Goal: Contribute content: Share content

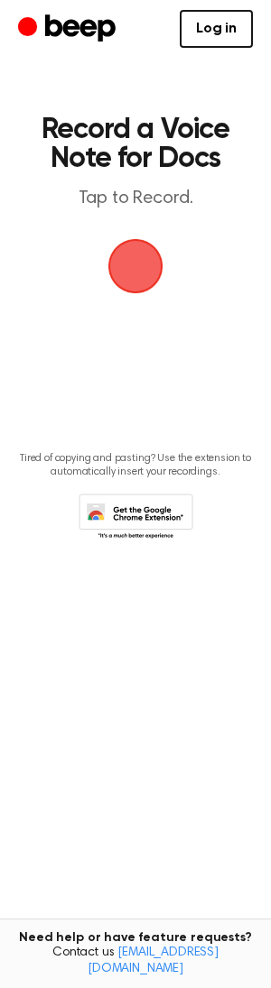
click at [151, 279] on span "button" at bounding box center [135, 266] width 51 height 51
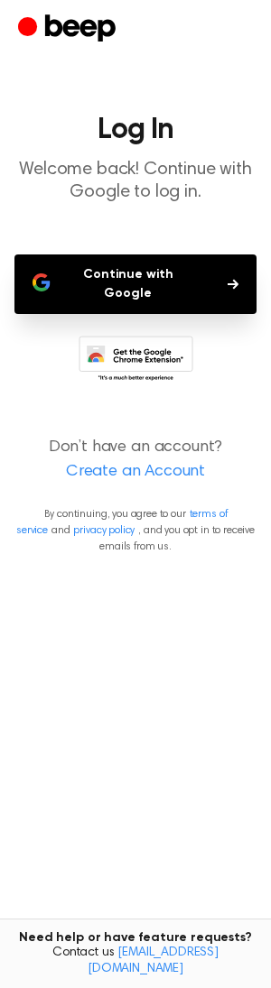
click at [150, 291] on button "Continue with Google" at bounding box center [135, 285] width 242 height 60
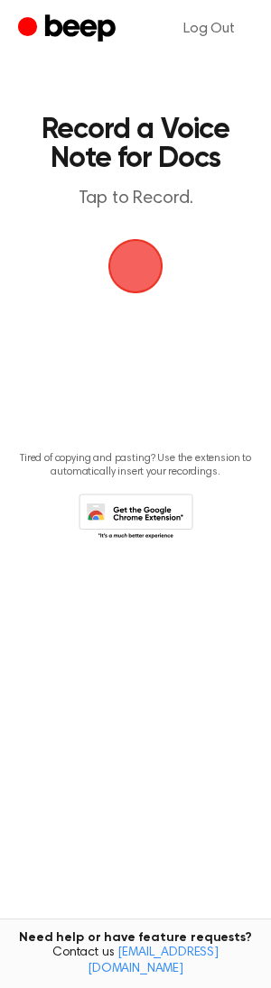
click at [132, 280] on span "button" at bounding box center [135, 266] width 51 height 51
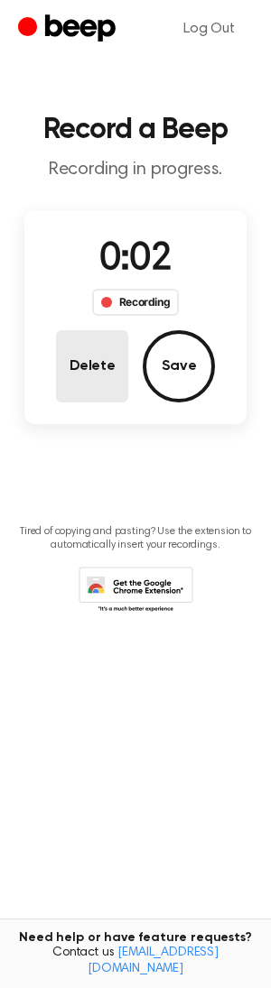
click at [94, 380] on button "Delete" at bounding box center [92, 366] width 72 height 72
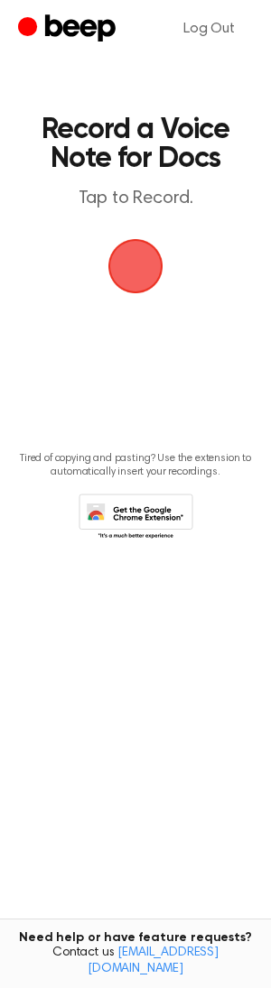
click at [132, 278] on span "button" at bounding box center [135, 266] width 51 height 51
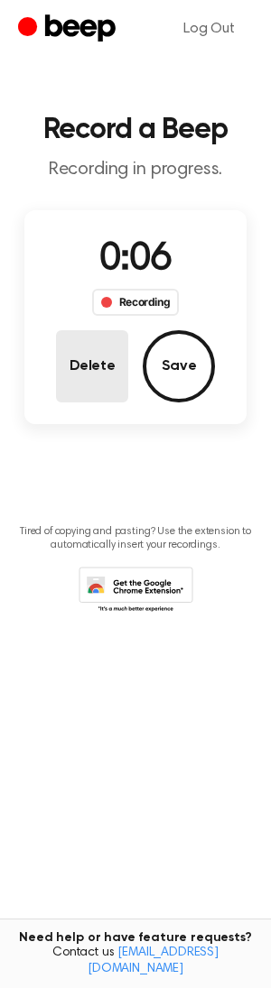
click at [102, 364] on button "Delete" at bounding box center [92, 366] width 72 height 72
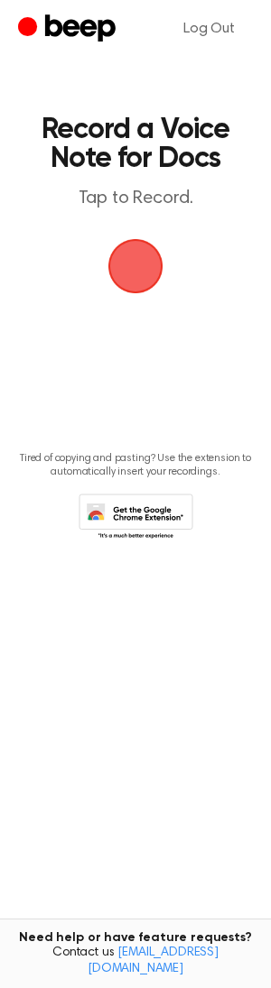
click at [134, 264] on span "button" at bounding box center [135, 266] width 51 height 51
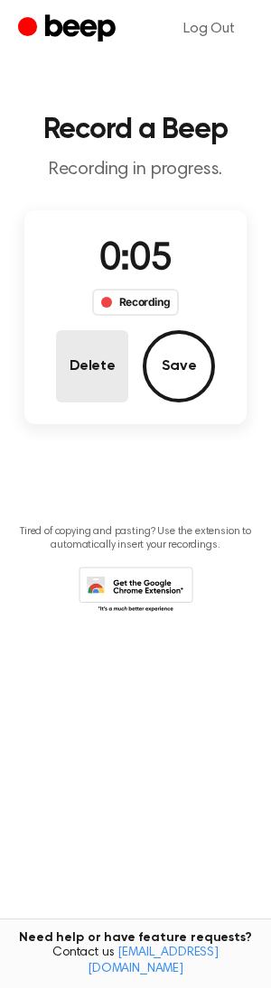
click at [105, 357] on button "Delete" at bounding box center [92, 366] width 72 height 72
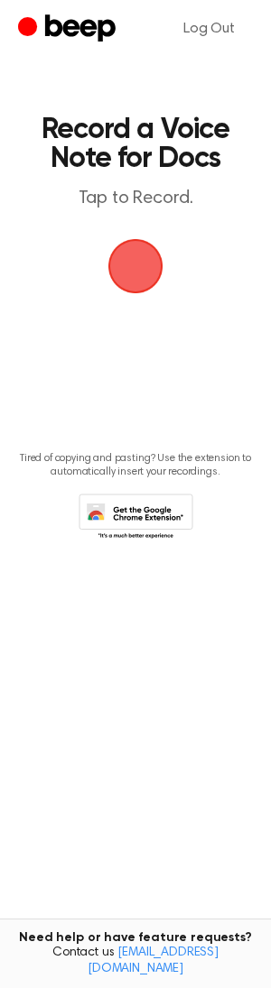
click at [125, 272] on span "button" at bounding box center [135, 266] width 72 height 72
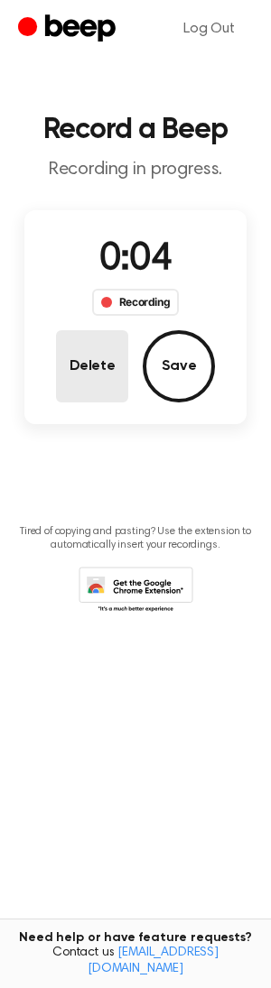
click at [94, 391] on button "Delete" at bounding box center [92, 366] width 72 height 72
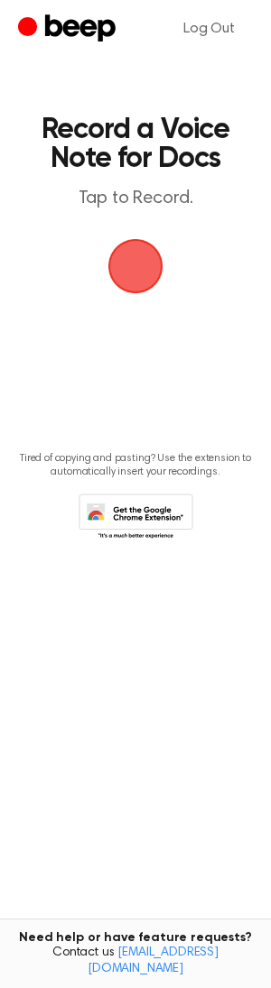
click at [129, 259] on span "button" at bounding box center [136, 266] width 59 height 59
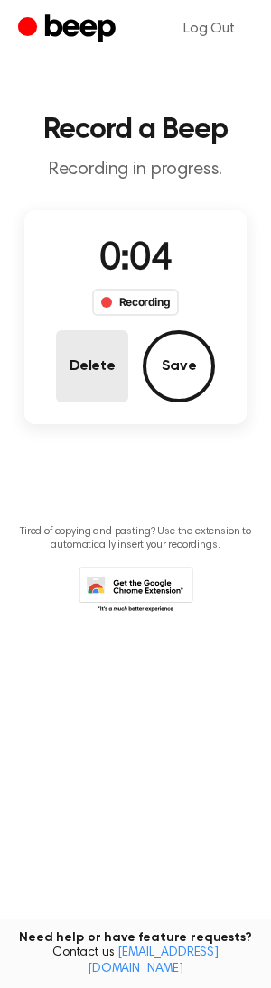
click at [111, 366] on button "Delete" at bounding box center [92, 366] width 72 height 72
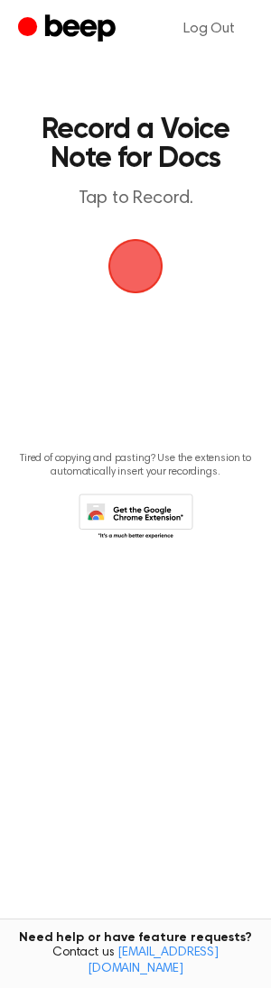
click at [131, 262] on span "button" at bounding box center [135, 266] width 51 height 51
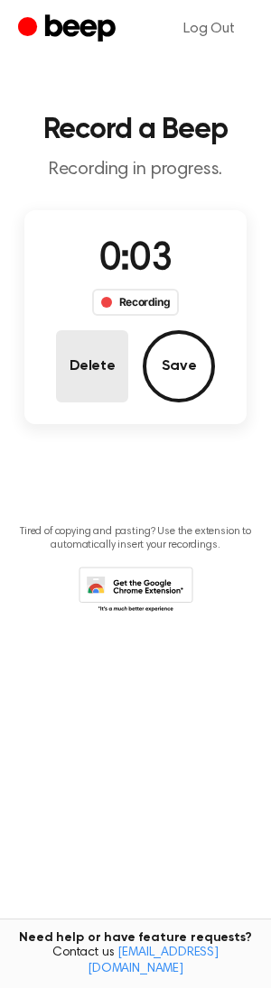
click at [102, 387] on button "Delete" at bounding box center [92, 366] width 72 height 72
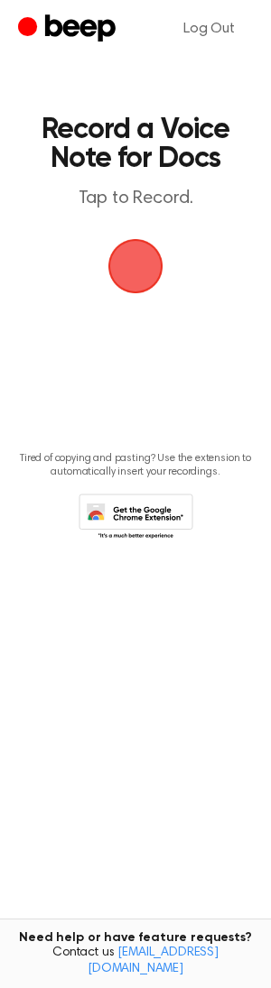
click at [125, 274] on span "button" at bounding box center [135, 266] width 51 height 51
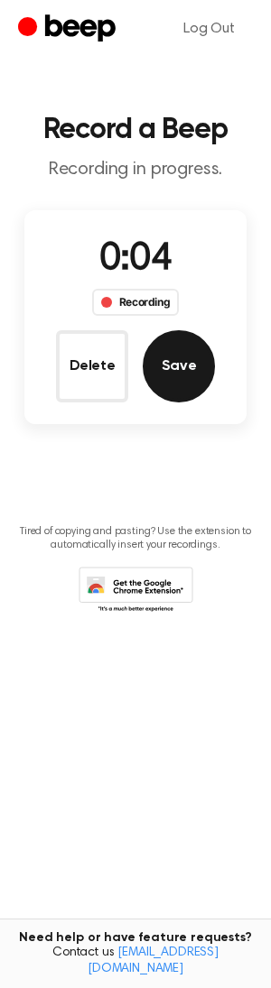
click at [181, 368] on button "Save" at bounding box center [179, 366] width 72 height 72
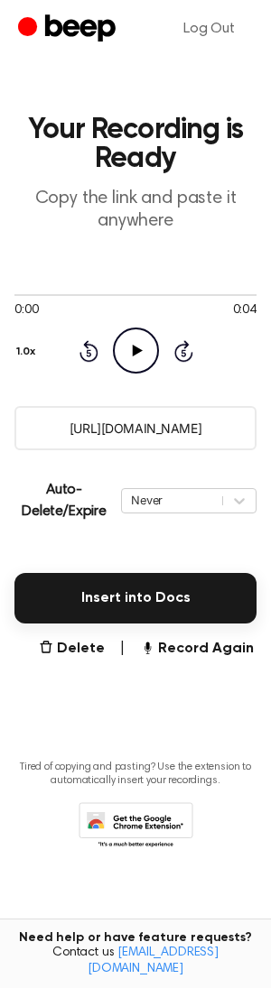
click at [132, 353] on icon "Play Audio" at bounding box center [136, 351] width 46 height 46
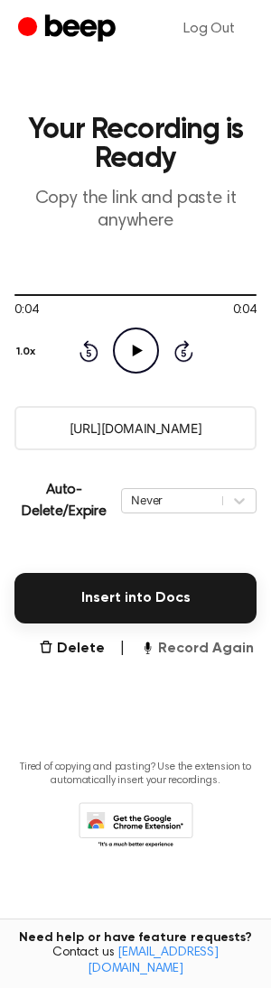
click at [174, 645] on button "Record Again" at bounding box center [197, 649] width 114 height 22
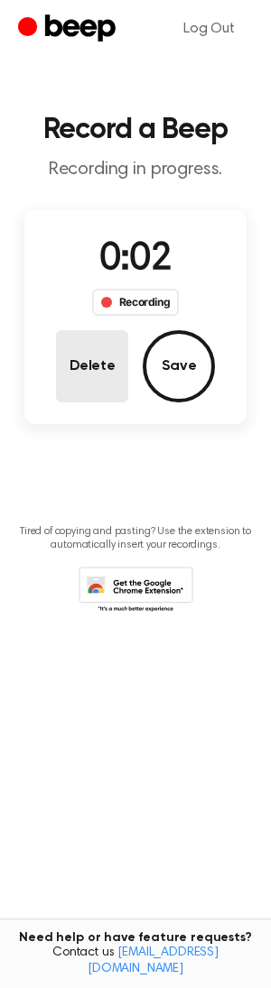
click at [113, 382] on button "Delete" at bounding box center [92, 366] width 72 height 72
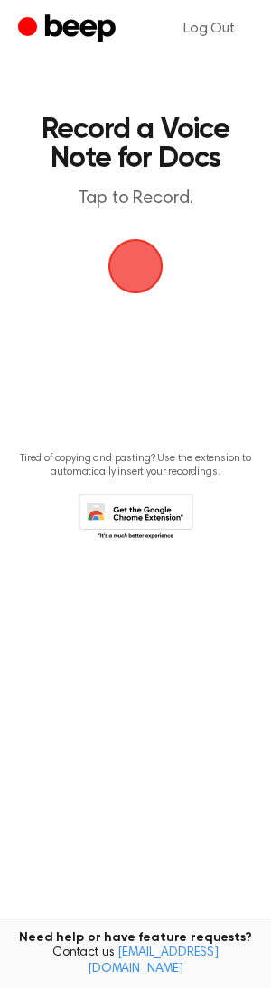
click at [133, 274] on span "button" at bounding box center [135, 266] width 61 height 61
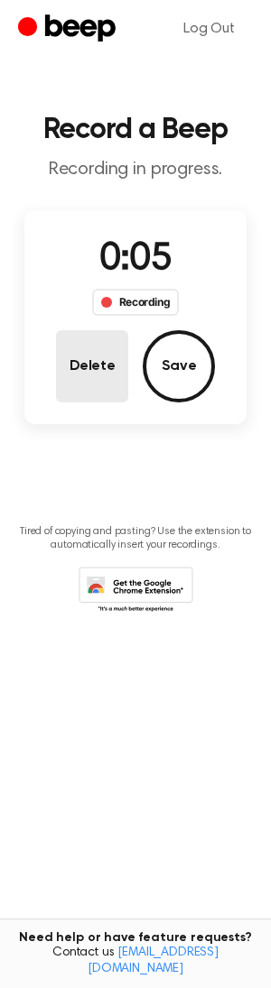
click at [105, 356] on button "Delete" at bounding box center [92, 366] width 72 height 72
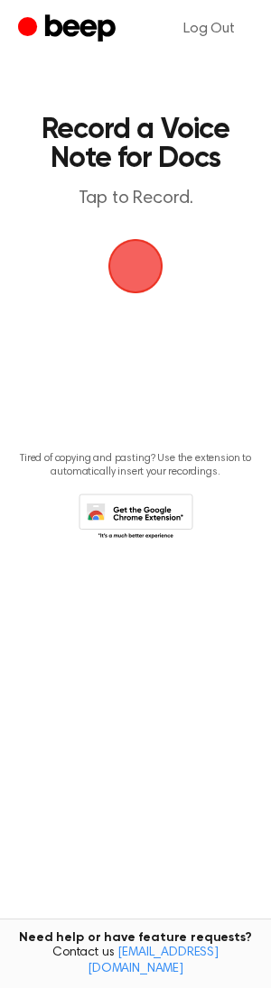
click at [123, 267] on span "button" at bounding box center [135, 266] width 55 height 55
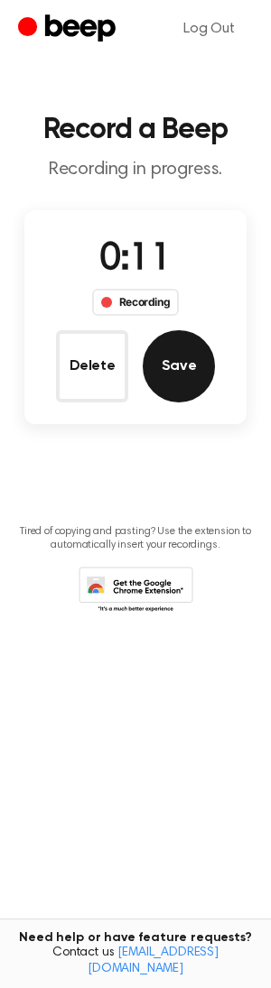
click at [159, 355] on button "Save" at bounding box center [179, 366] width 72 height 72
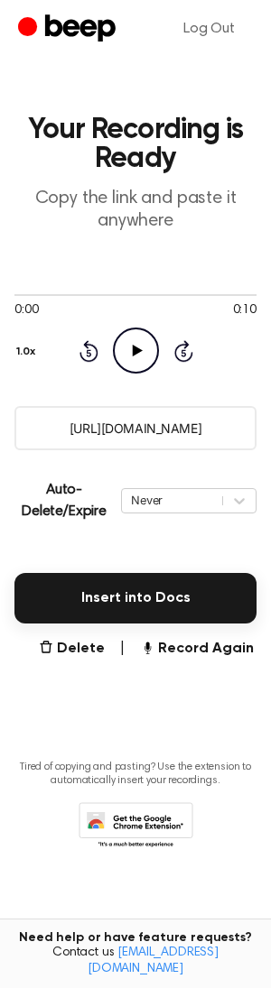
click at [134, 358] on icon "Play Audio" at bounding box center [136, 351] width 46 height 46
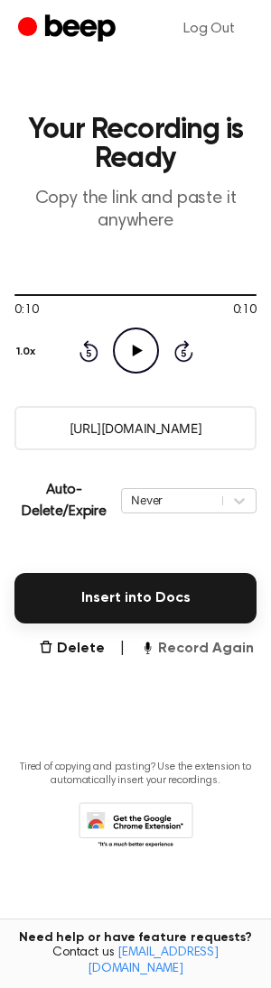
click at [205, 652] on button "Record Again" at bounding box center [197, 649] width 114 height 22
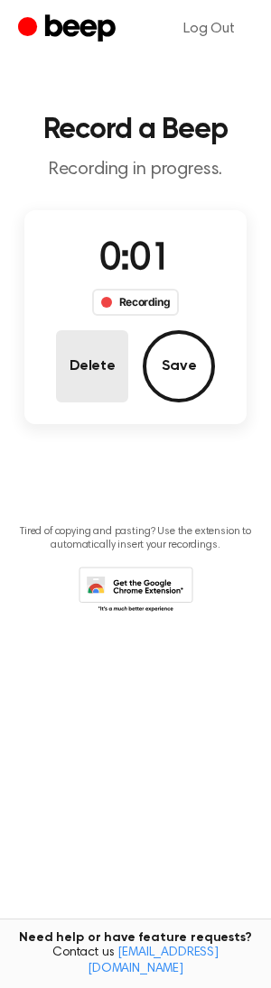
click at [106, 391] on button "Delete" at bounding box center [92, 366] width 72 height 72
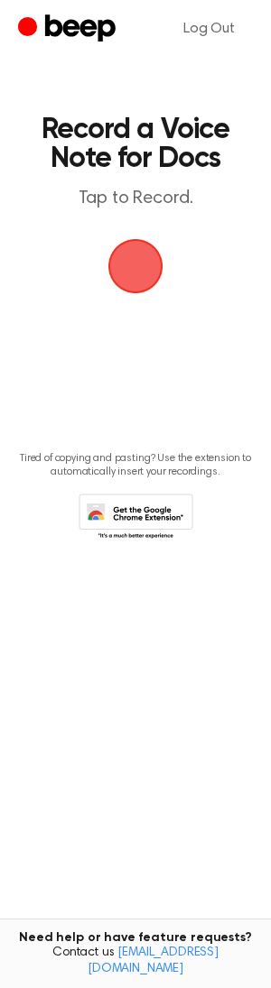
click at [132, 263] on span "button" at bounding box center [135, 266] width 51 height 51
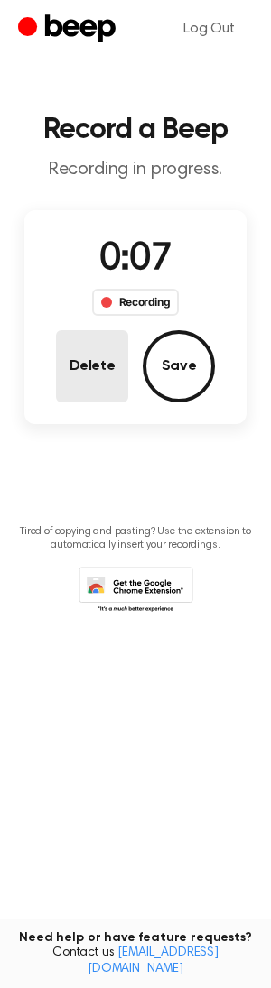
click at [91, 371] on button "Delete" at bounding box center [92, 366] width 72 height 72
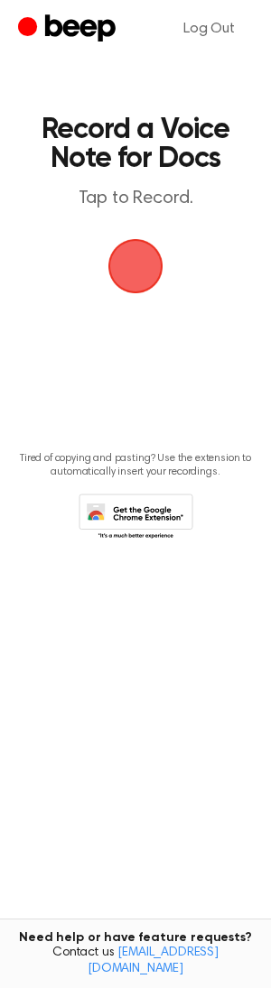
click at [124, 272] on span "button" at bounding box center [135, 266] width 51 height 51
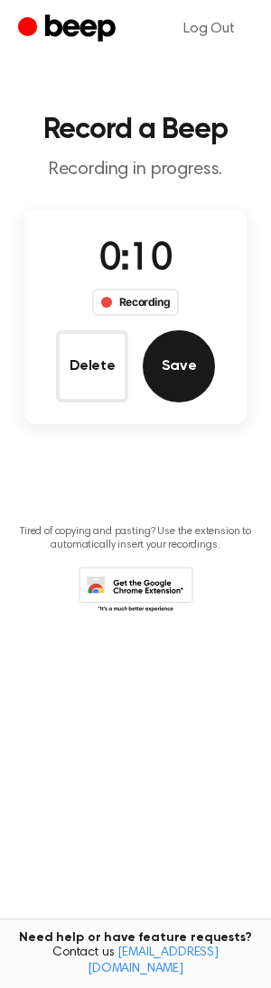
click at [166, 375] on button "Save" at bounding box center [179, 366] width 72 height 72
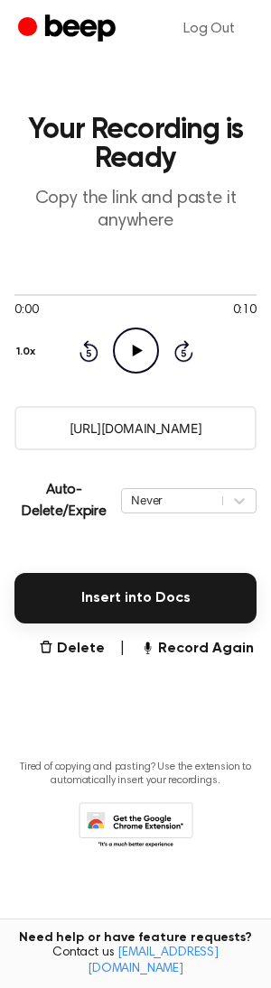
click at [145, 443] on input "https://beep.audio/NEyEYCn" at bounding box center [135, 428] width 242 height 44
click at [205, 652] on button "Record Again" at bounding box center [197, 649] width 114 height 22
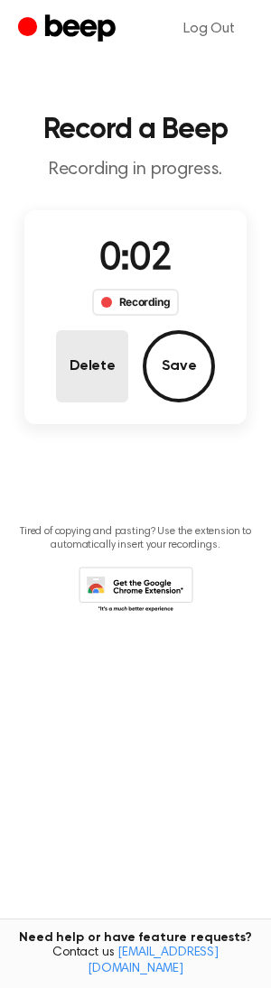
click at [91, 378] on button "Delete" at bounding box center [92, 366] width 72 height 72
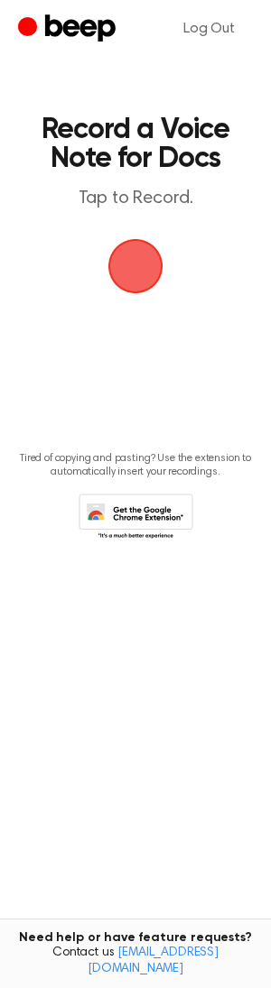
click at [124, 282] on span "button" at bounding box center [135, 266] width 51 height 51
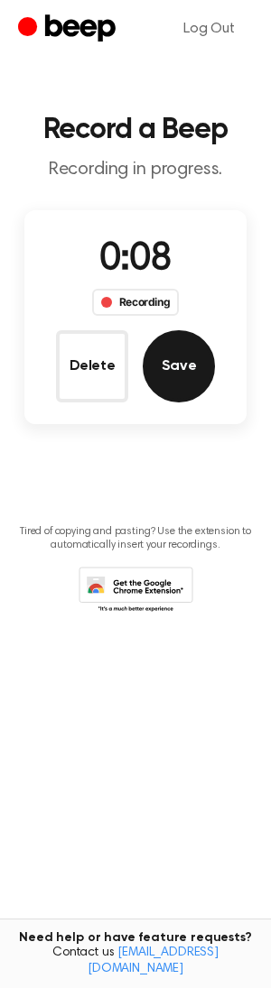
click at [175, 361] on button "Save" at bounding box center [179, 366] width 72 height 72
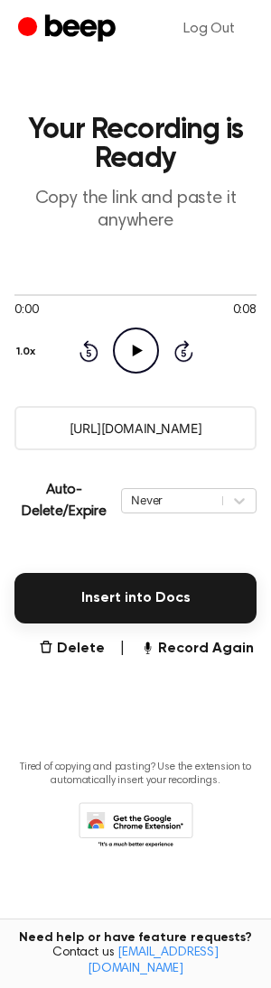
click at [129, 352] on icon "Play Audio" at bounding box center [136, 351] width 46 height 46
click at [137, 428] on input "https://beep.audio/WxNdHPP" at bounding box center [135, 428] width 242 height 44
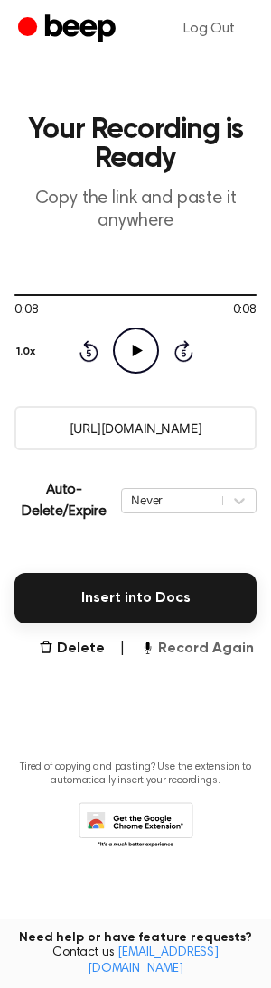
click at [183, 657] on button "Record Again" at bounding box center [197, 649] width 114 height 22
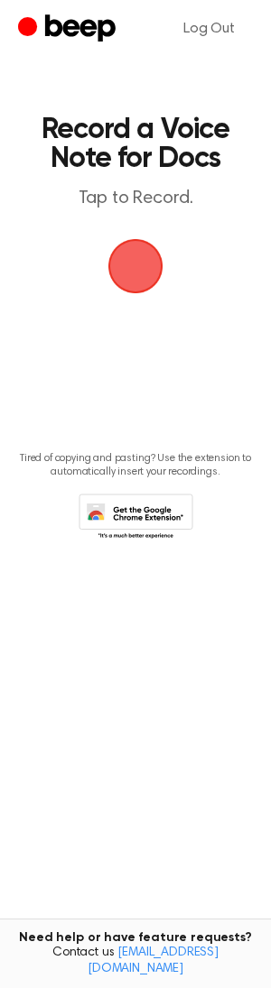
click at [141, 267] on span "button" at bounding box center [135, 266] width 51 height 51
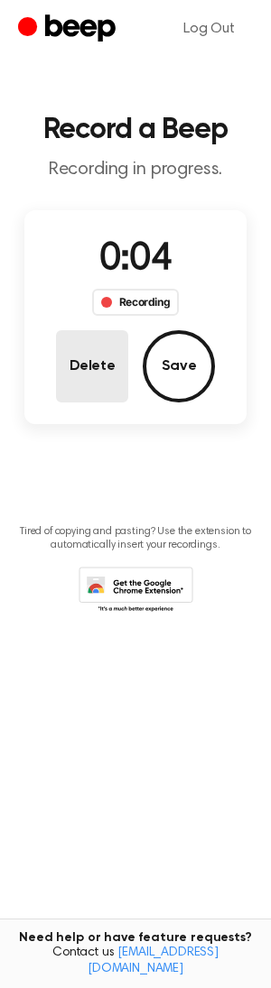
click at [85, 366] on button "Delete" at bounding box center [92, 366] width 72 height 72
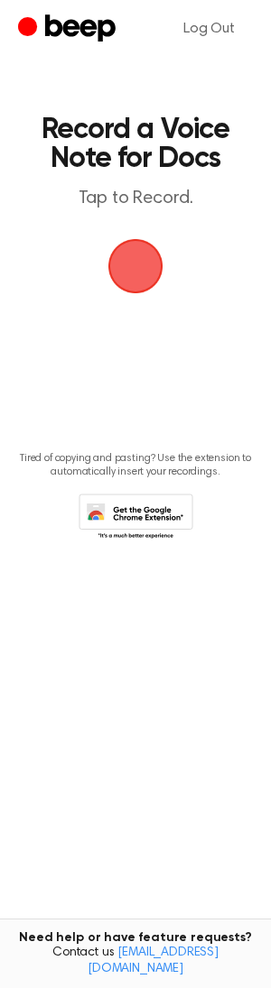
click at [139, 281] on span "button" at bounding box center [135, 266] width 51 height 51
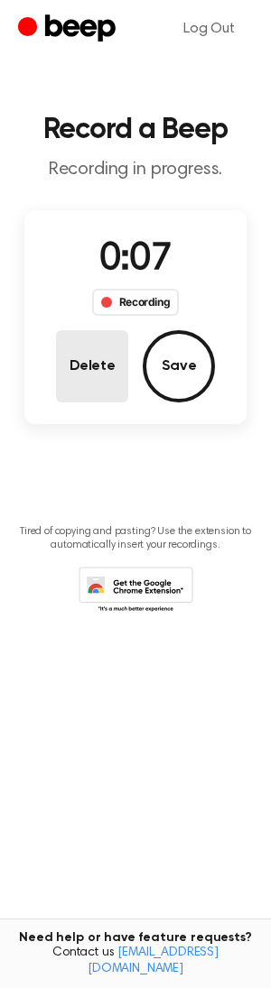
click at [108, 368] on button "Delete" at bounding box center [92, 366] width 72 height 72
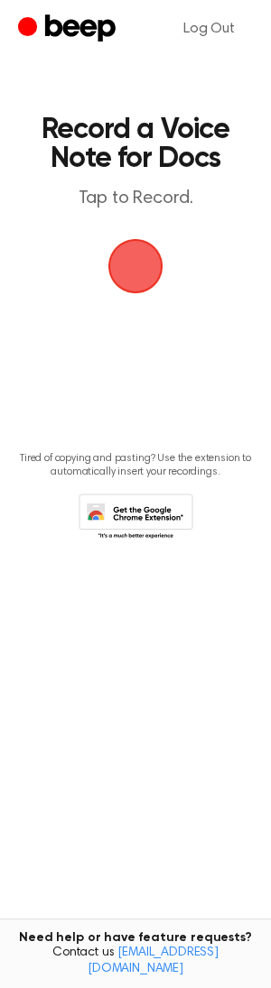
click at [128, 272] on span "button" at bounding box center [135, 266] width 51 height 51
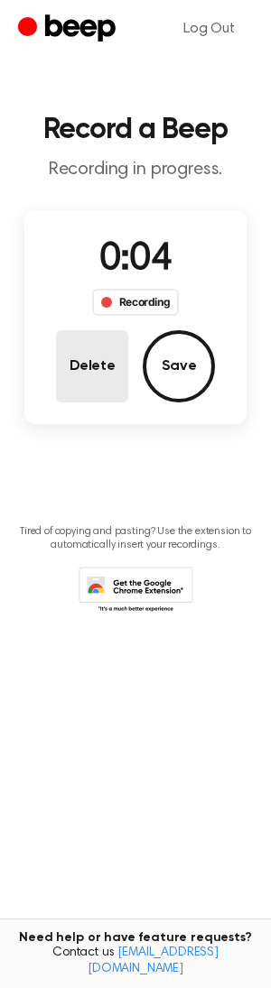
click at [117, 352] on button "Delete" at bounding box center [92, 366] width 72 height 72
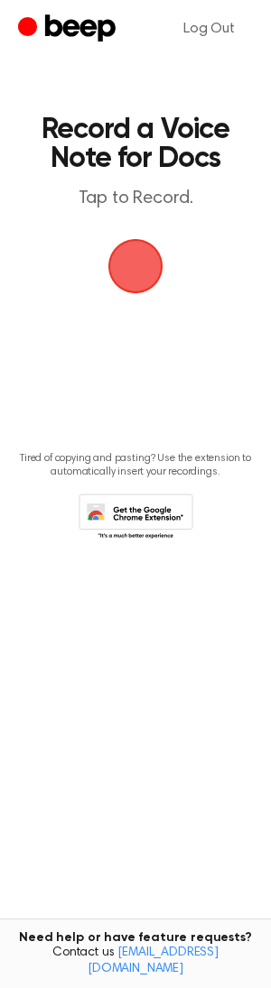
click at [126, 281] on span "button" at bounding box center [135, 266] width 51 height 51
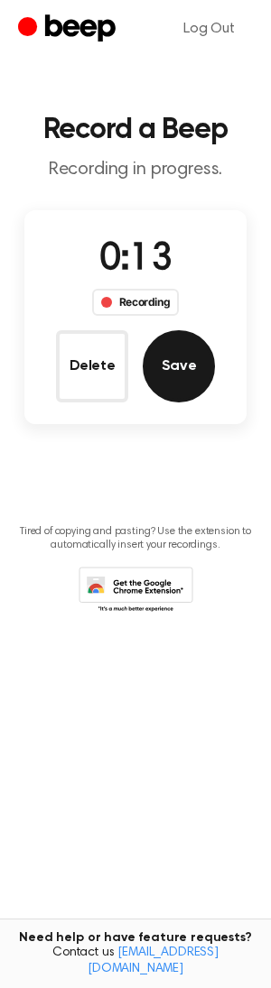
click at [166, 355] on button "Save" at bounding box center [179, 366] width 72 height 72
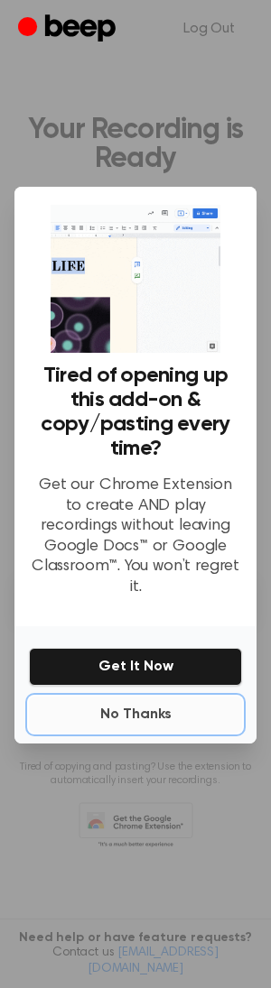
click at [161, 698] on button "No Thanks" at bounding box center [135, 715] width 213 height 36
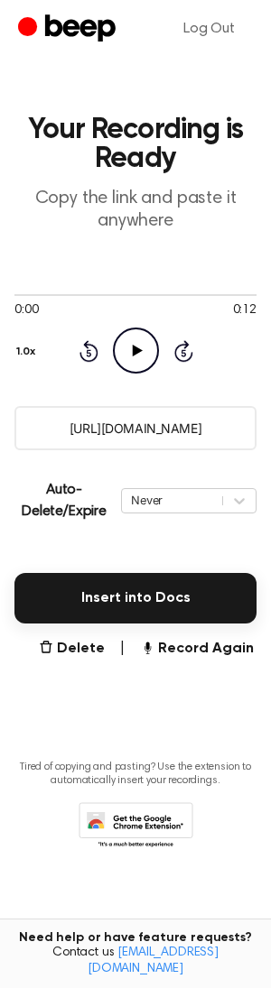
click at [137, 364] on icon "Play Audio" at bounding box center [136, 351] width 46 height 46
click at [145, 434] on input "https://beep.audio/JAUgu6k" at bounding box center [135, 428] width 242 height 44
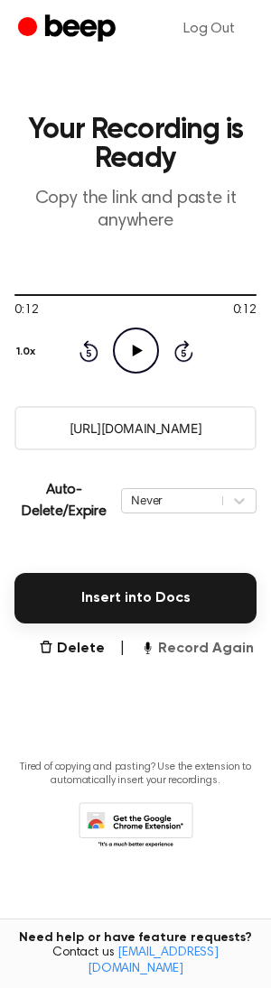
click at [236, 654] on button "Record Again" at bounding box center [197, 649] width 114 height 22
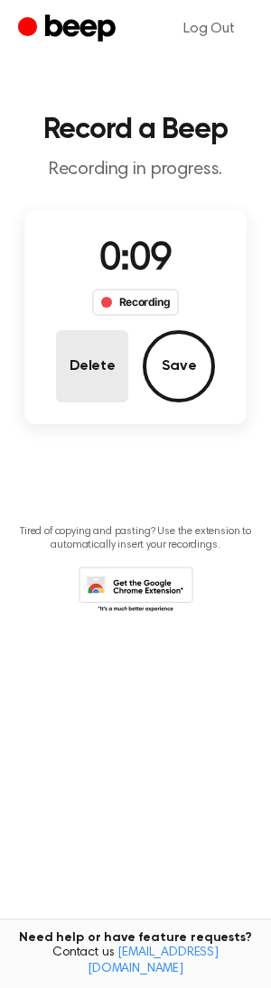
click at [83, 361] on button "Delete" at bounding box center [92, 366] width 72 height 72
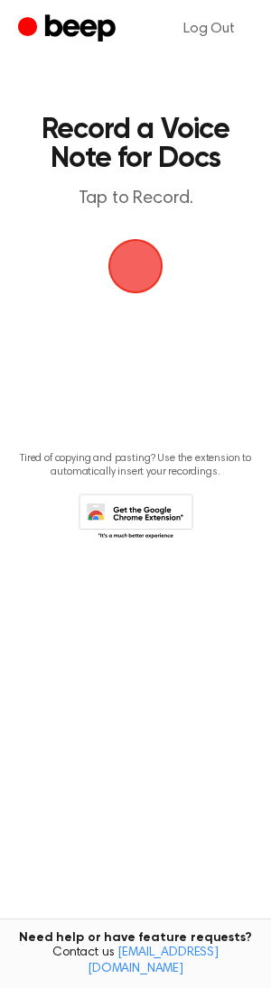
click at [138, 271] on span "button" at bounding box center [135, 266] width 51 height 51
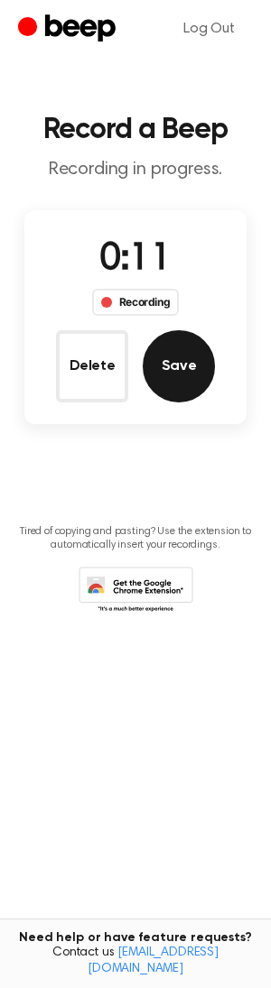
click at [156, 385] on button "Save" at bounding box center [179, 366] width 72 height 72
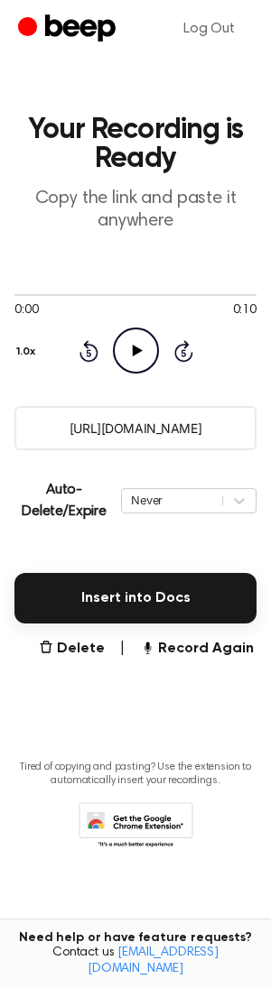
click at [132, 353] on icon "Play Audio" at bounding box center [136, 351] width 46 height 46
click at [175, 429] on input "https://beep.audio/rC52QIc" at bounding box center [135, 428] width 242 height 44
click at [144, 349] on icon "Play Audio" at bounding box center [136, 351] width 46 height 46
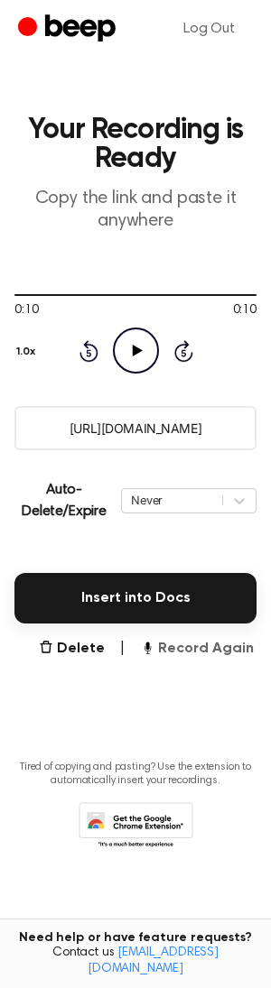
click at [178, 655] on button "Record Again" at bounding box center [197, 649] width 114 height 22
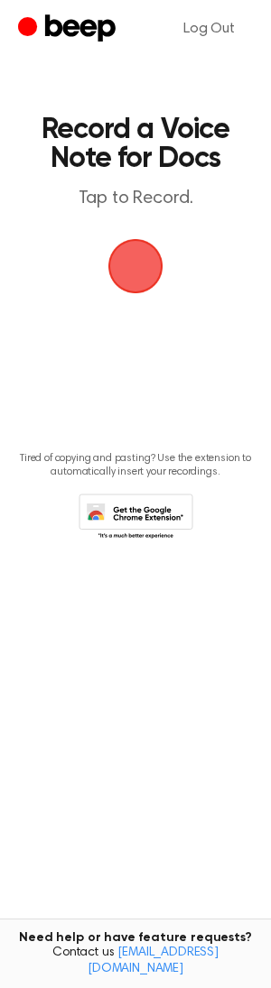
click at [135, 283] on span "button" at bounding box center [135, 266] width 74 height 74
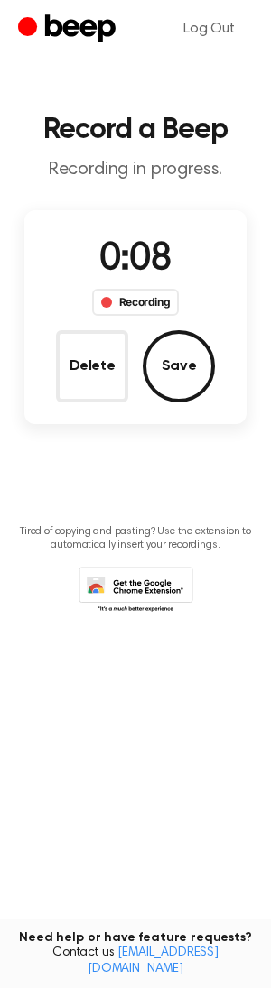
click at [107, 386] on button "Delete" at bounding box center [92, 366] width 72 height 72
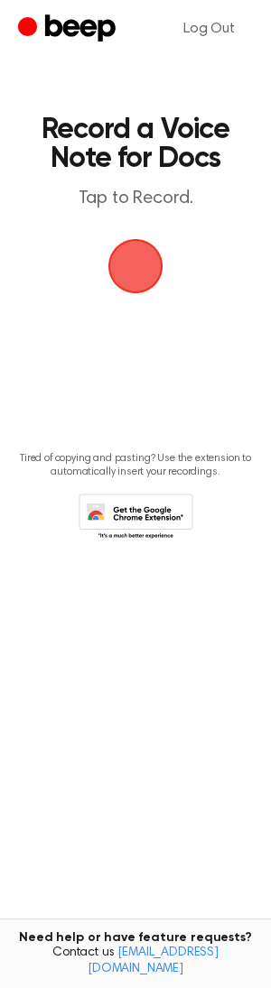
click at [125, 289] on span "button" at bounding box center [135, 266] width 97 height 97
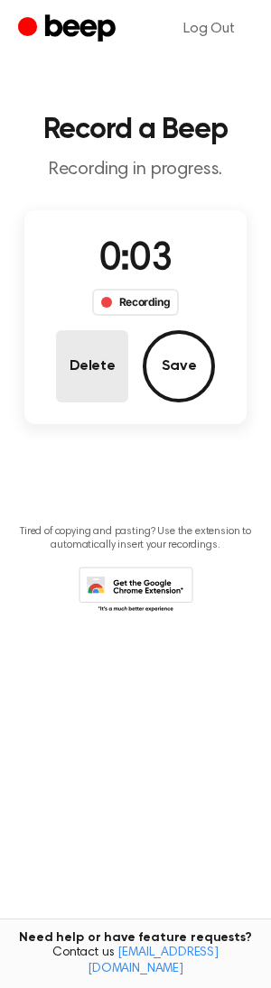
click at [100, 375] on button "Delete" at bounding box center [92, 366] width 72 height 72
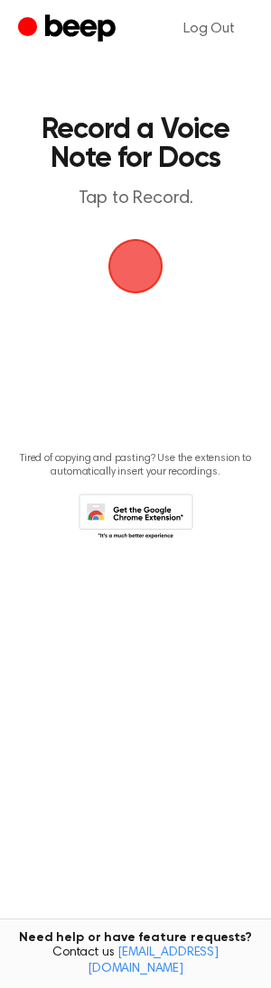
click at [118, 274] on span "button" at bounding box center [135, 266] width 100 height 100
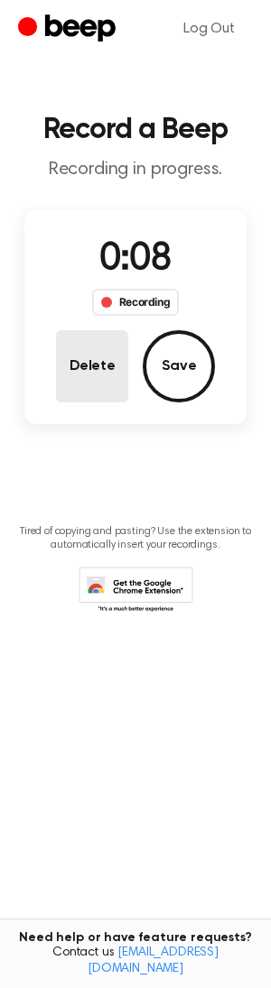
click at [118, 385] on button "Delete" at bounding box center [92, 366] width 72 height 72
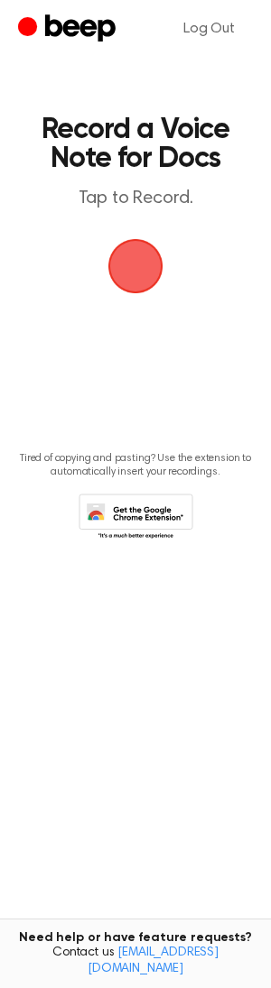
click at [132, 280] on span "button" at bounding box center [136, 266] width 78 height 78
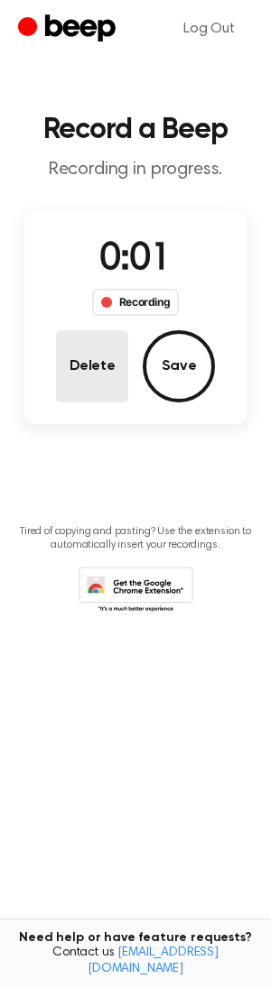
click at [114, 373] on button "Delete" at bounding box center [92, 366] width 72 height 72
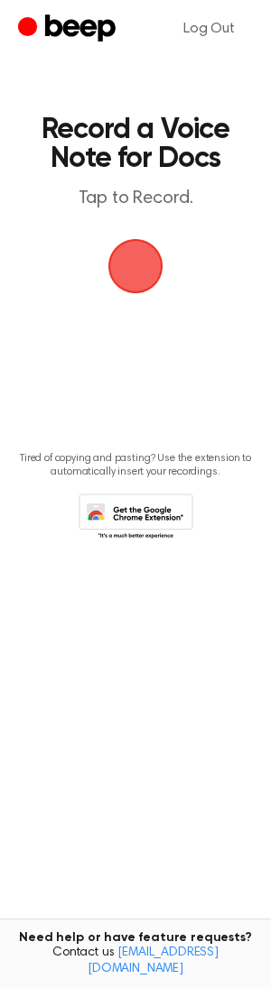
click at [126, 266] on span "button" at bounding box center [135, 266] width 93 height 93
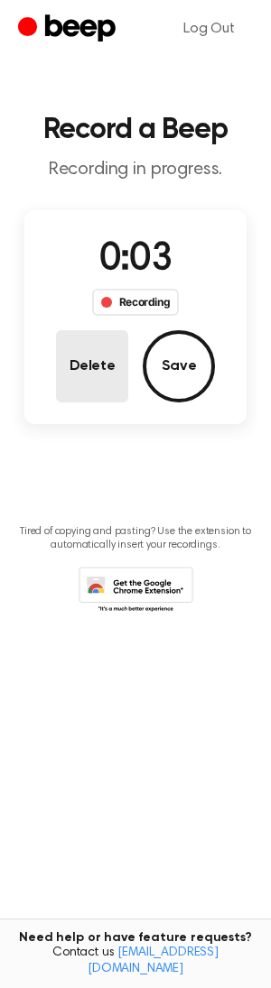
click at [114, 387] on button "Delete" at bounding box center [92, 366] width 72 height 72
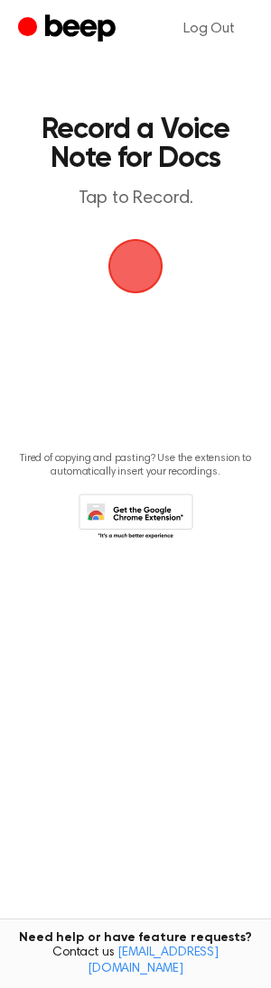
click at [132, 281] on span "button" at bounding box center [135, 266] width 101 height 101
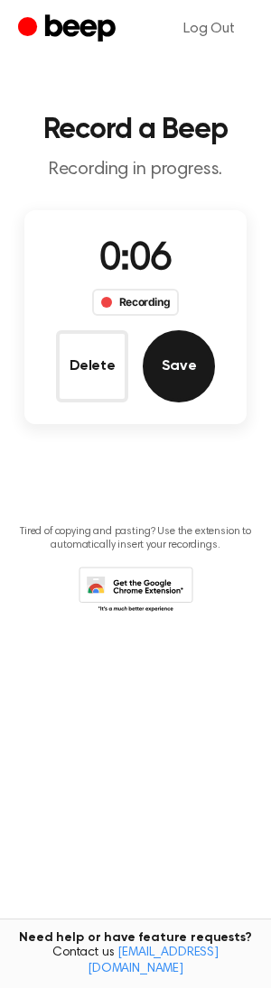
click at [191, 378] on button "Save" at bounding box center [179, 366] width 72 height 72
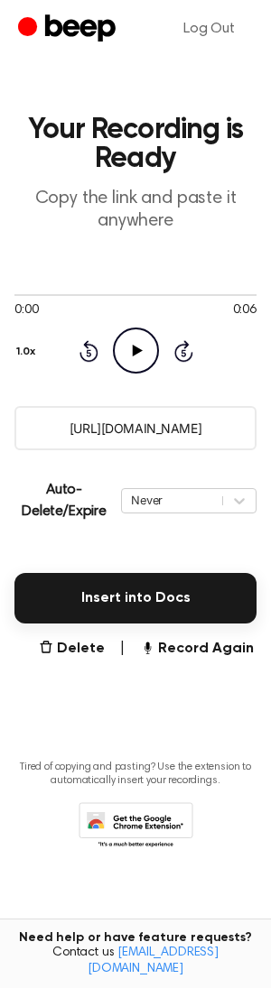
click at [134, 351] on icon at bounding box center [137, 351] width 10 height 12
click at [166, 418] on input "https://beep.audio/Gm8daZo" at bounding box center [135, 428] width 242 height 44
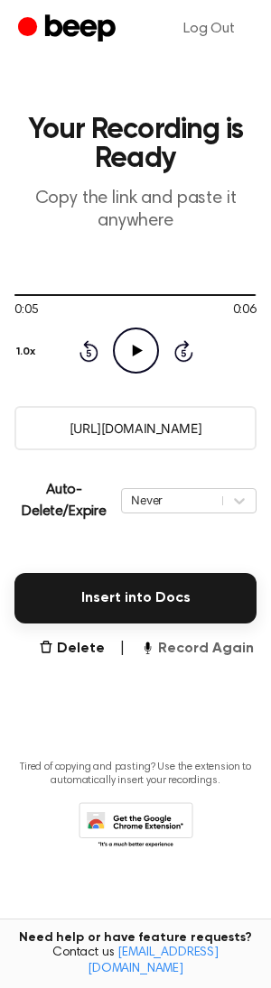
click at [215, 657] on button "Record Again" at bounding box center [197, 649] width 114 height 22
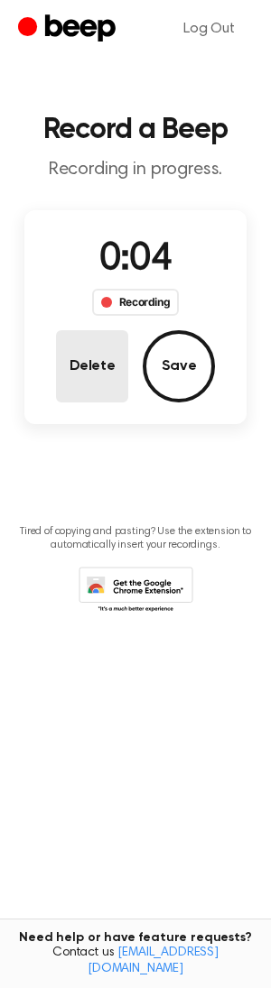
click at [87, 380] on button "Delete" at bounding box center [92, 366] width 72 height 72
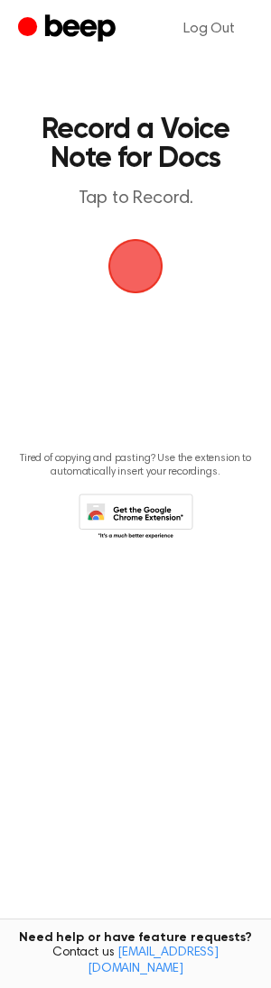
click at [129, 269] on span "button" at bounding box center [135, 266] width 82 height 82
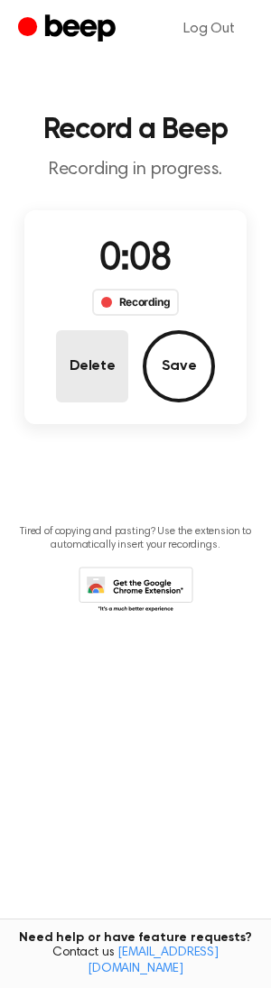
click at [101, 357] on button "Delete" at bounding box center [92, 366] width 72 height 72
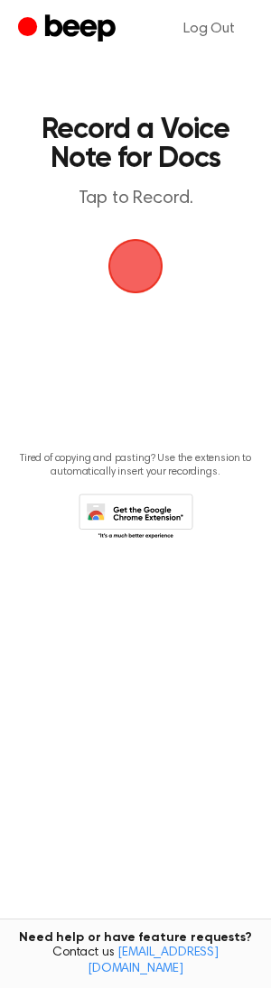
click at [128, 273] on span "button" at bounding box center [135, 265] width 95 height 95
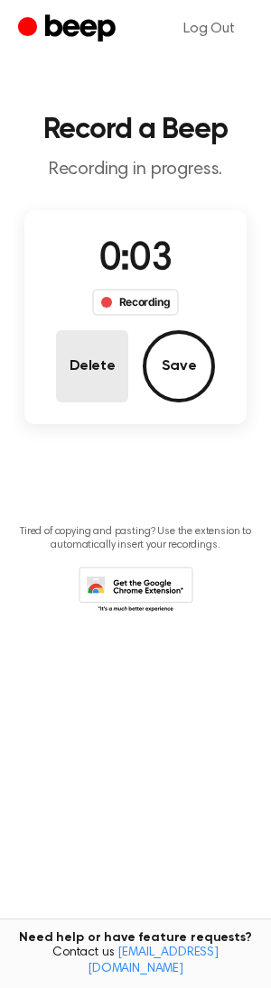
click at [106, 383] on button "Delete" at bounding box center [92, 366] width 72 height 72
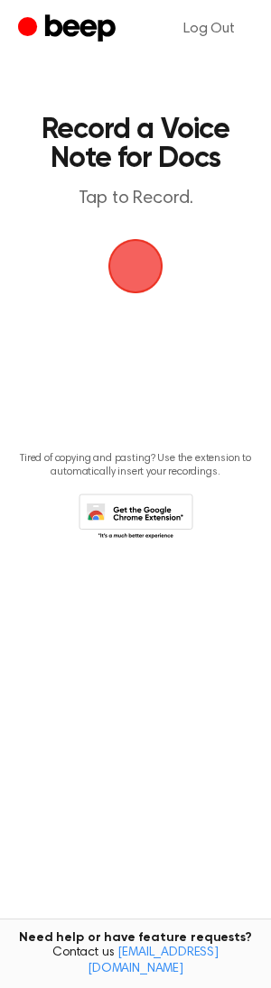
click at [121, 269] on span "button" at bounding box center [135, 266] width 65 height 65
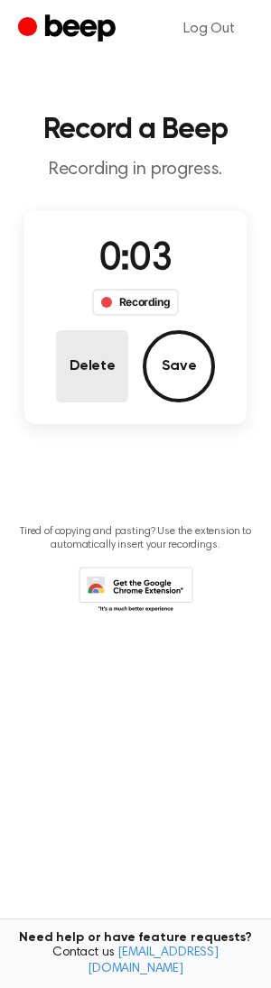
click at [122, 390] on button "Delete" at bounding box center [92, 366] width 72 height 72
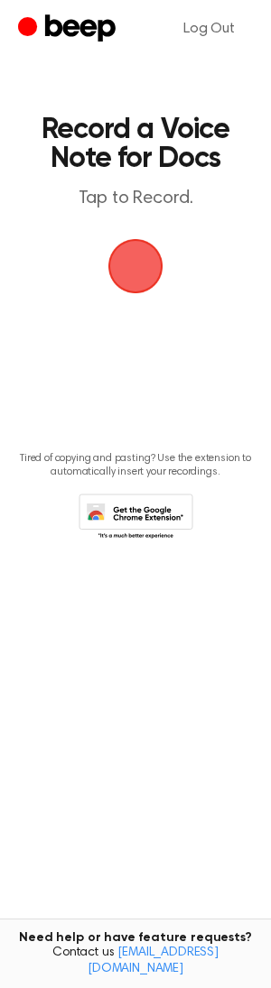
click at [126, 272] on span "button" at bounding box center [135, 266] width 67 height 67
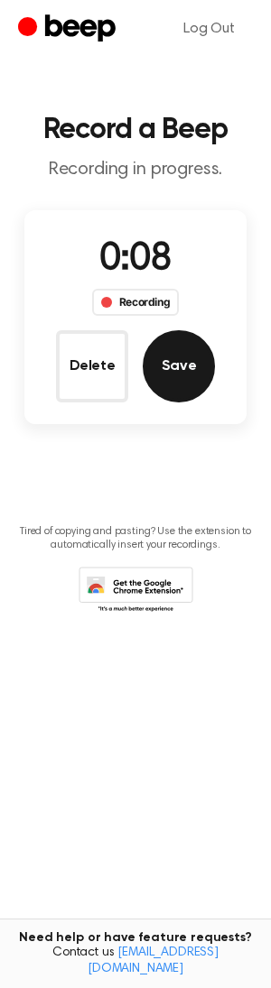
click at [183, 369] on button "Save" at bounding box center [179, 366] width 72 height 72
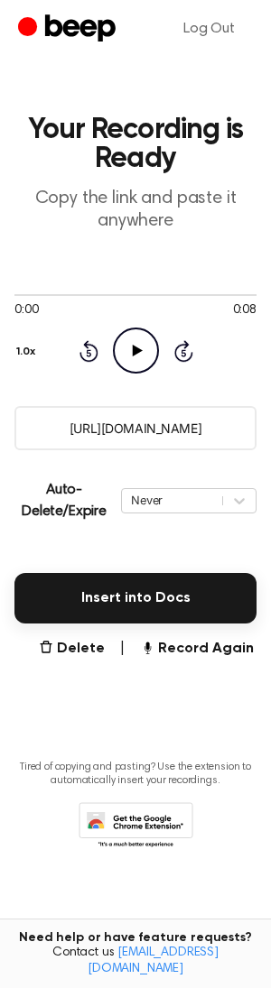
click at [167, 440] on input "https://beep.audio/EpTeyrm" at bounding box center [135, 428] width 242 height 44
click at [134, 346] on icon "Play Audio" at bounding box center [136, 351] width 46 height 46
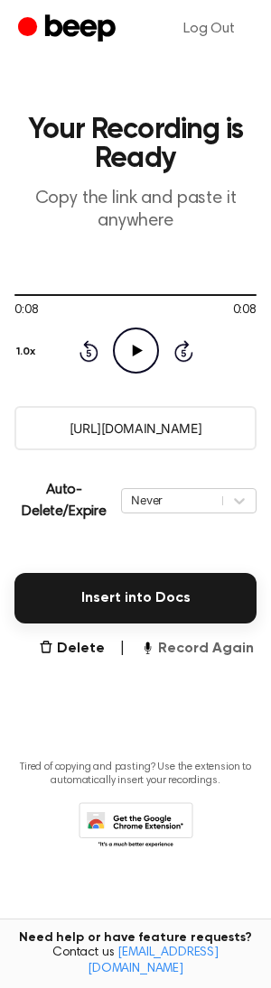
click at [213, 649] on button "Record Again" at bounding box center [197, 649] width 114 height 22
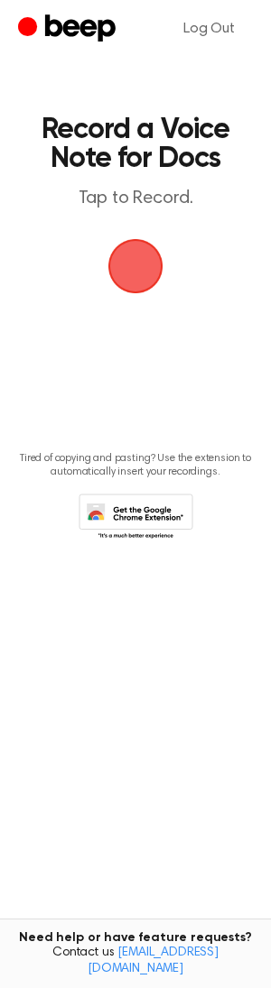
click at [126, 259] on span "button" at bounding box center [135, 266] width 99 height 99
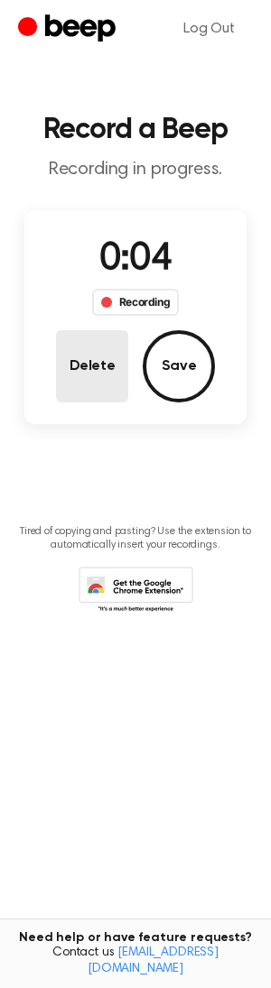
click at [88, 377] on button "Delete" at bounding box center [92, 366] width 72 height 72
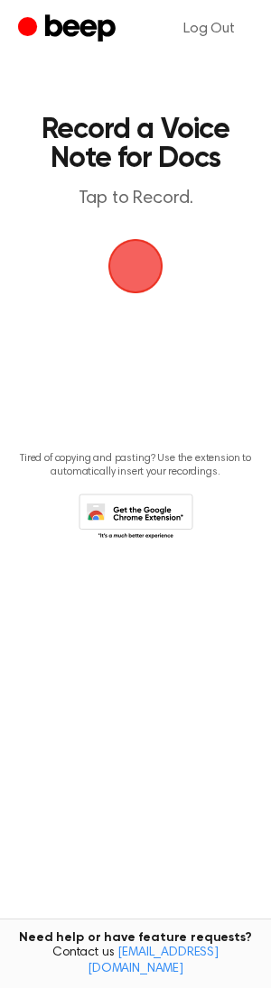
click at [136, 269] on span "button" at bounding box center [135, 266] width 65 height 65
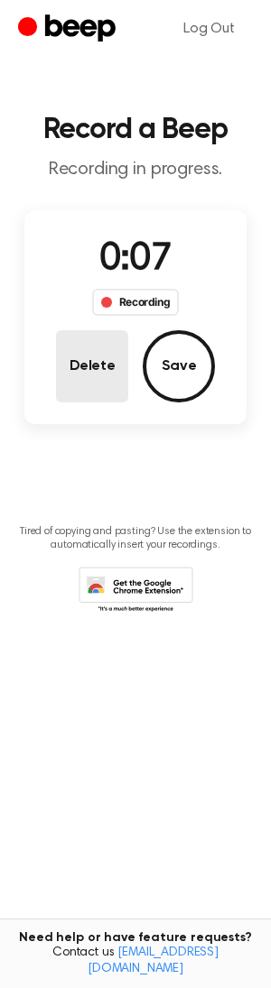
click at [108, 379] on button "Delete" at bounding box center [92, 366] width 72 height 72
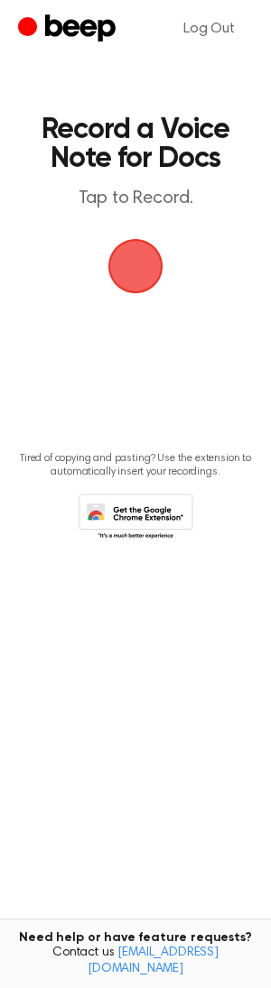
click at [131, 277] on span "button" at bounding box center [135, 266] width 67 height 67
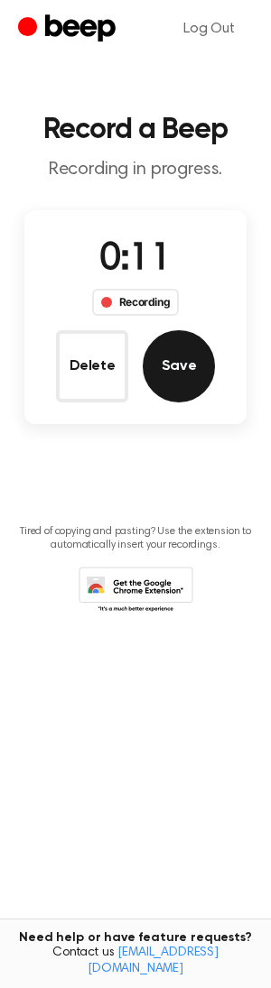
click at [169, 366] on button "Save" at bounding box center [179, 366] width 72 height 72
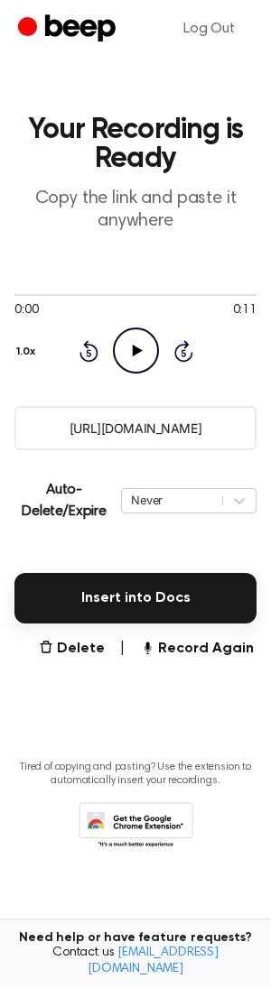
click at [118, 362] on icon "Play Audio" at bounding box center [136, 351] width 46 height 46
click at [147, 435] on input "https://beep.audio/zDMyB8x" at bounding box center [135, 428] width 242 height 44
click at [178, 694] on main "Your Recording is Ready Copy the link and paste it anywhere 0:11 0:11 Your brow…" at bounding box center [135, 465] width 271 height 931
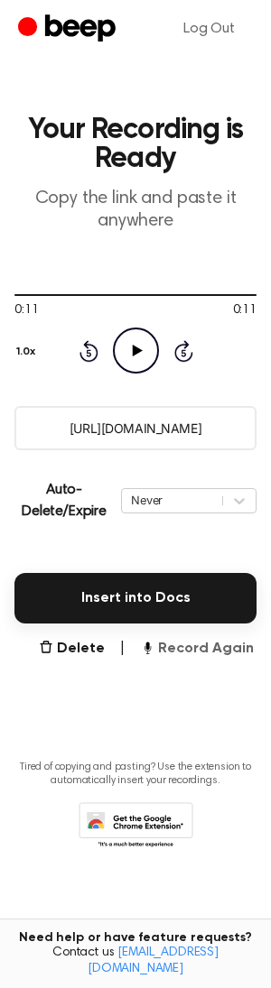
click at [197, 651] on button "Record Again" at bounding box center [197, 649] width 114 height 22
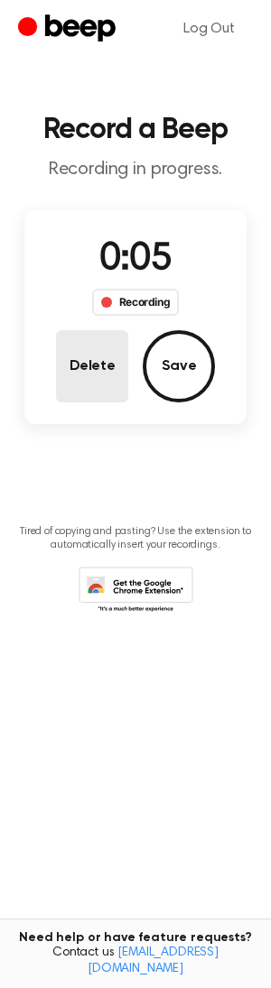
click at [92, 363] on button "Delete" at bounding box center [92, 366] width 72 height 72
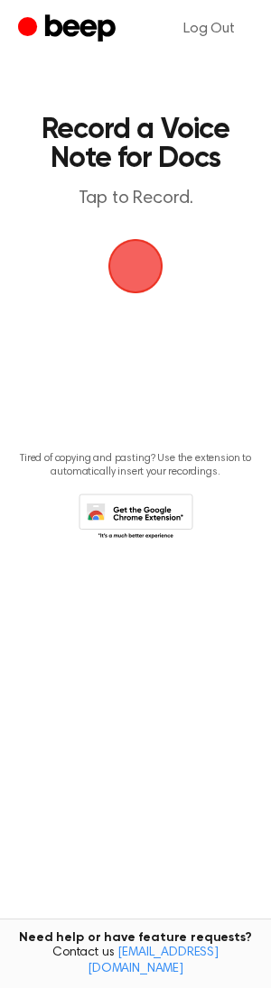
click at [151, 275] on span "button" at bounding box center [136, 266] width 59 height 59
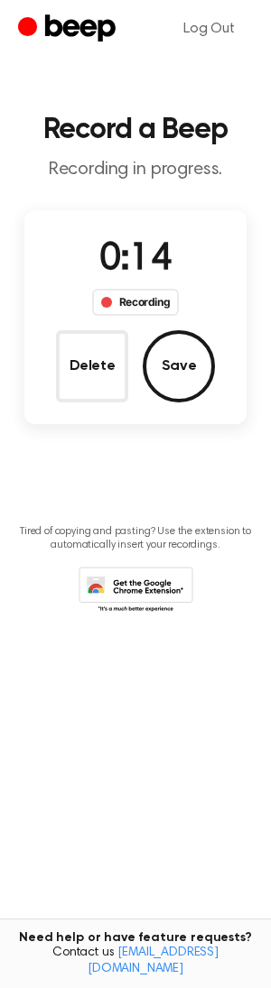
drag, startPoint x: 103, startPoint y: 372, endPoint x: 95, endPoint y: 382, distance: 12.8
click at [101, 371] on button "Delete" at bounding box center [92, 366] width 72 height 72
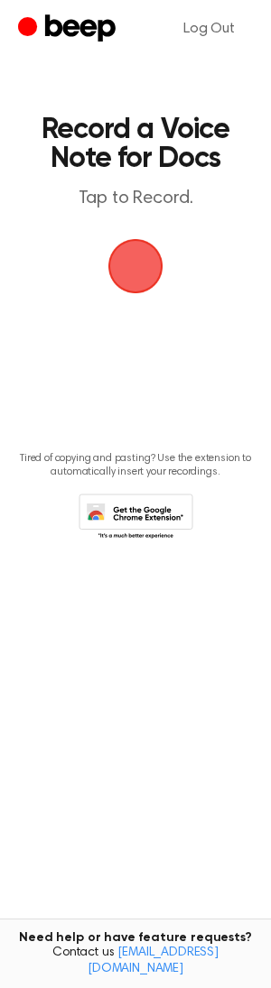
click at [144, 279] on span "button" at bounding box center [135, 266] width 65 height 65
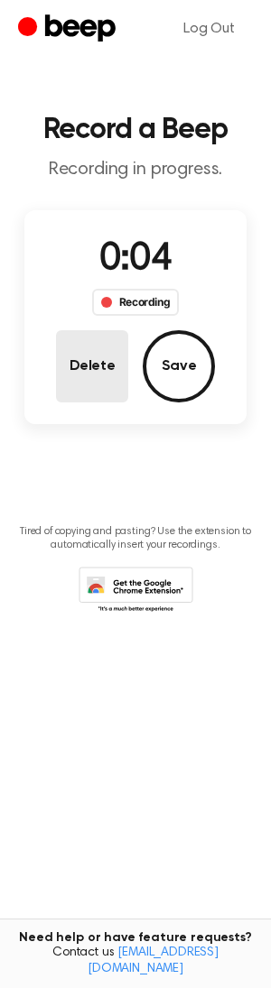
click at [73, 368] on button "Delete" at bounding box center [92, 366] width 72 height 72
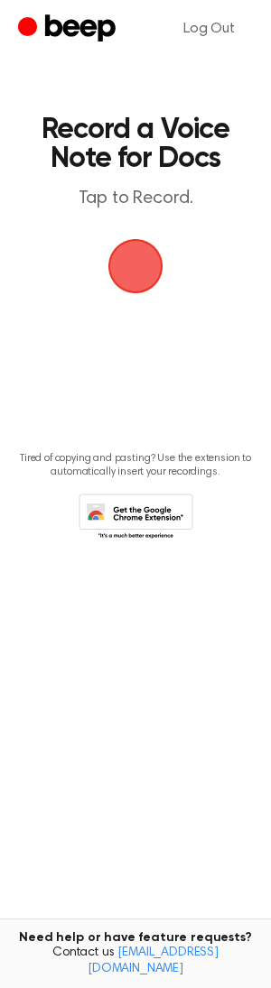
click at [142, 278] on span "button" at bounding box center [135, 266] width 72 height 72
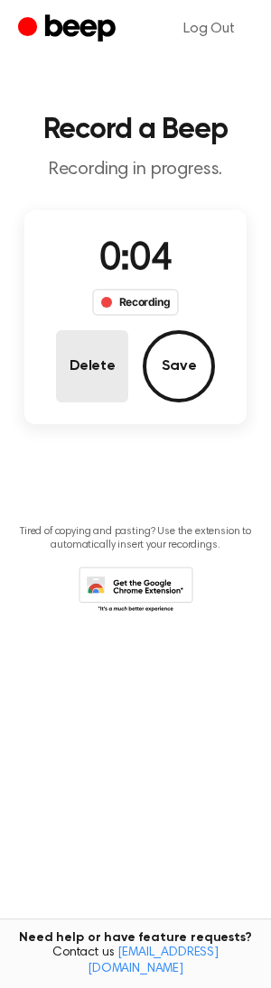
click at [100, 355] on button "Delete" at bounding box center [92, 366] width 72 height 72
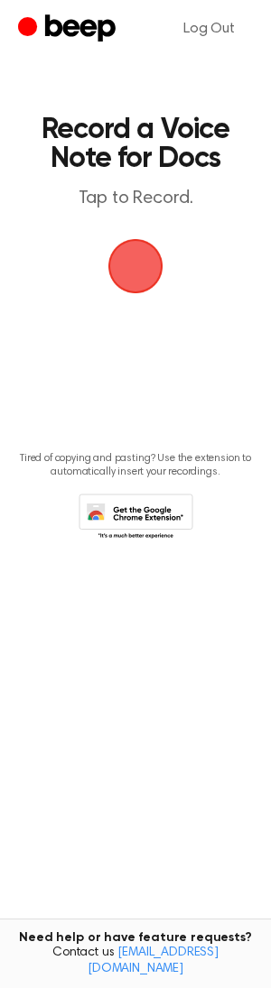
click at [137, 273] on span "button" at bounding box center [135, 266] width 61 height 61
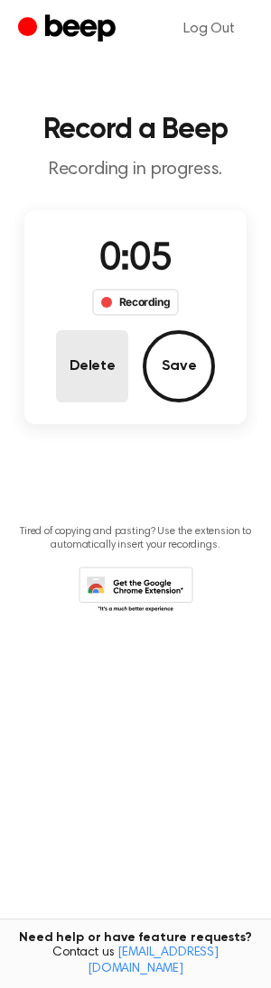
click at [112, 338] on button "Delete" at bounding box center [92, 366] width 72 height 72
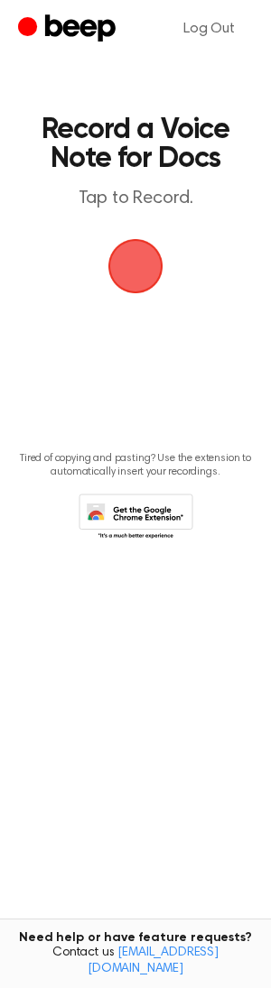
click at [134, 281] on span "button" at bounding box center [135, 266] width 67 height 67
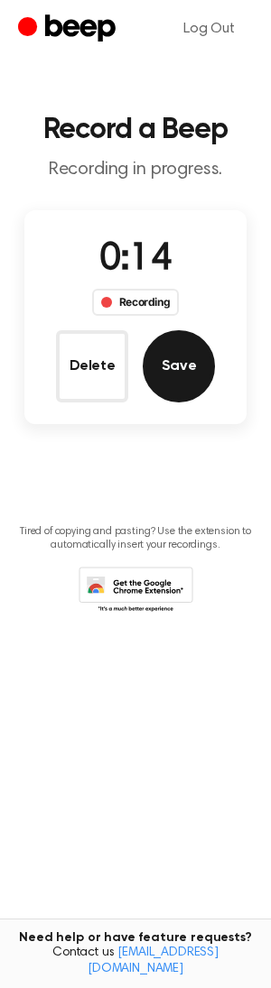
click at [165, 350] on button "Save" at bounding box center [179, 366] width 72 height 72
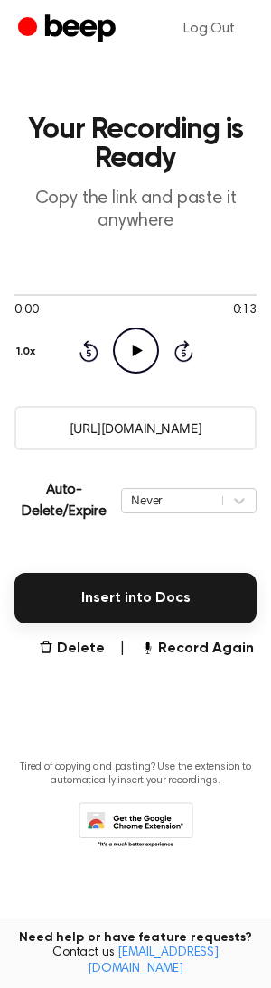
click at [136, 352] on icon at bounding box center [137, 351] width 10 height 12
click at [162, 423] on input "https://beep.audio/DzDjaNW" at bounding box center [135, 428] width 242 height 44
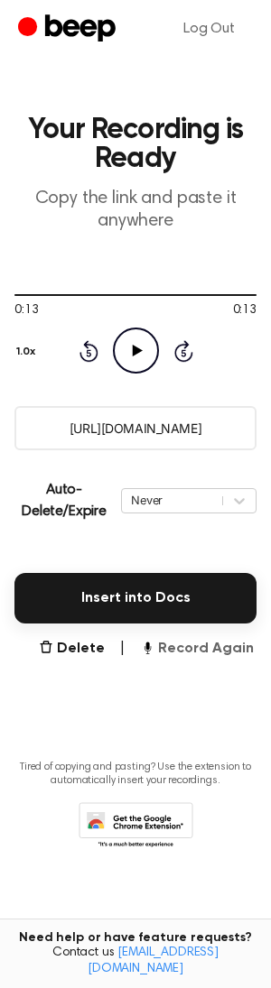
click at [191, 654] on button "Record Again" at bounding box center [197, 649] width 114 height 22
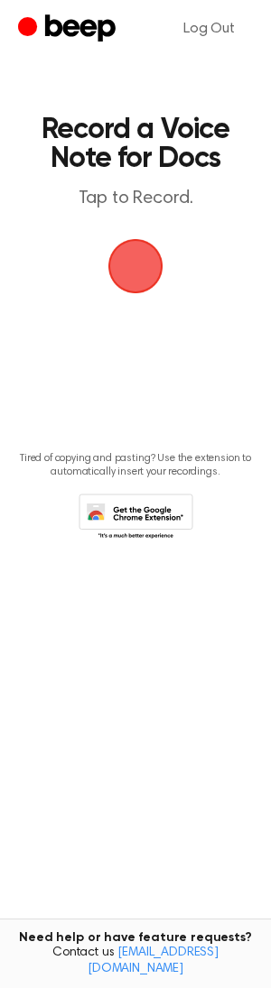
click at [136, 262] on span "button" at bounding box center [135, 266] width 55 height 55
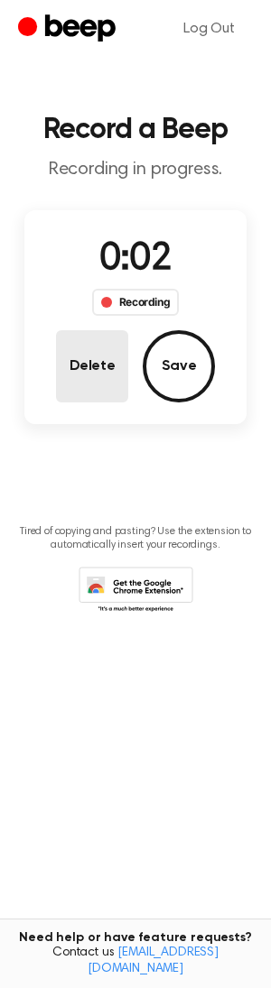
click at [105, 382] on button "Delete" at bounding box center [92, 366] width 72 height 72
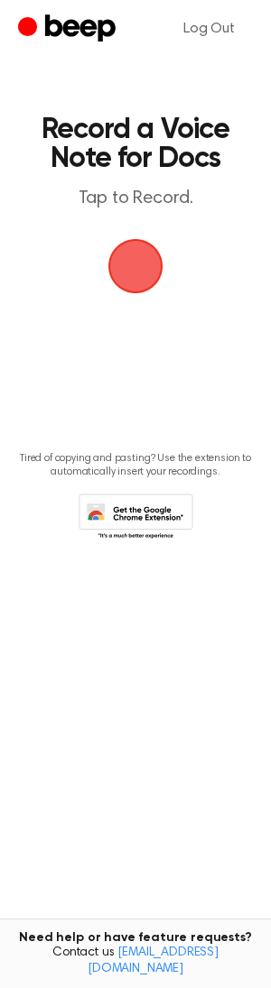
click at [126, 271] on span "button" at bounding box center [135, 266] width 55 height 55
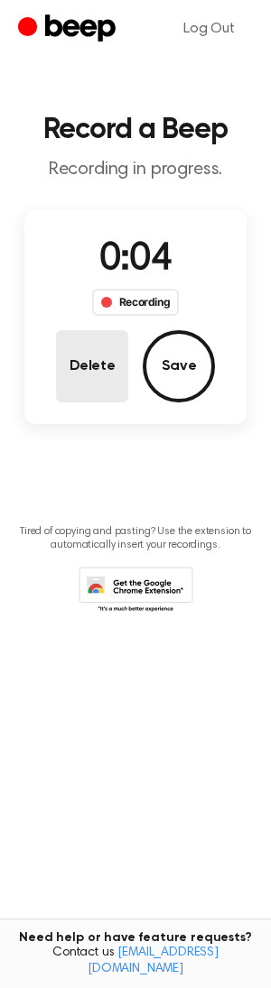
click at [113, 384] on button "Delete" at bounding box center [92, 366] width 72 height 72
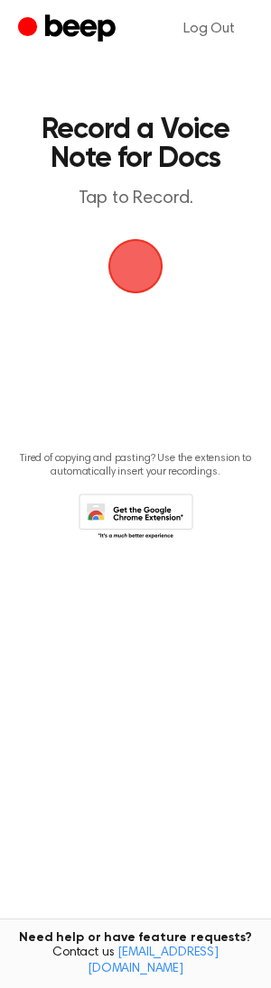
click at [120, 275] on span "button" at bounding box center [135, 266] width 55 height 55
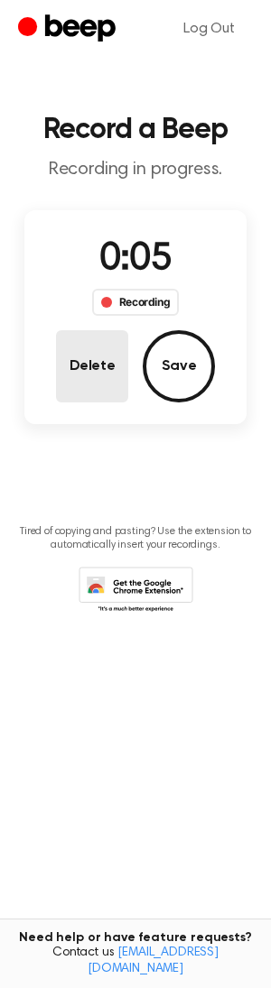
click at [99, 365] on button "Delete" at bounding box center [92, 366] width 72 height 72
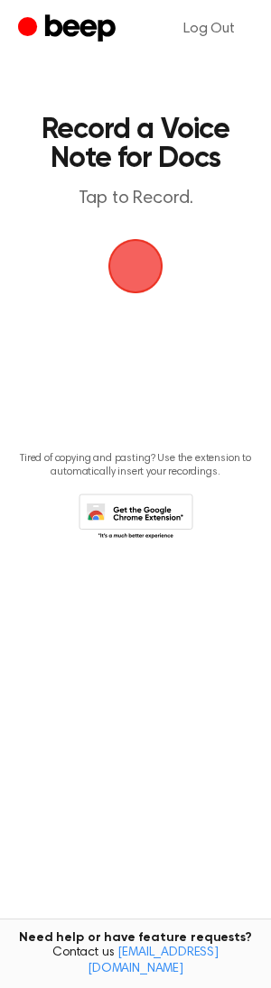
click at [134, 276] on span "button" at bounding box center [135, 266] width 51 height 51
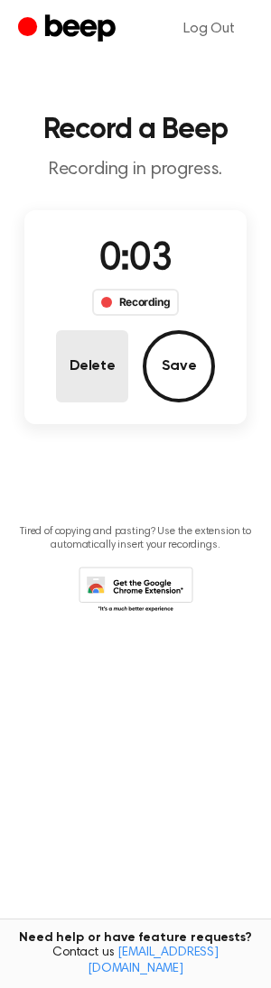
click at [95, 357] on button "Delete" at bounding box center [92, 366] width 72 height 72
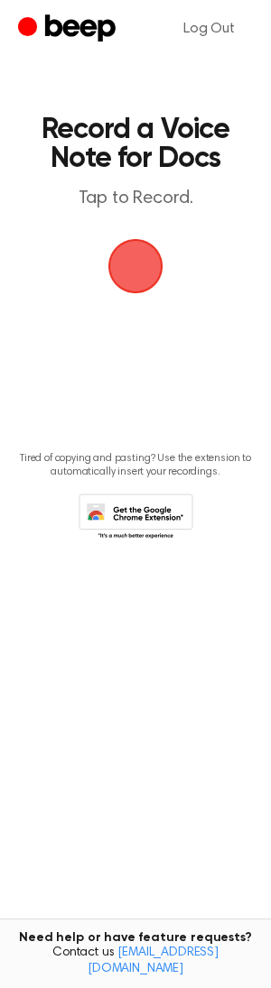
click at [128, 270] on span "button" at bounding box center [135, 266] width 55 height 55
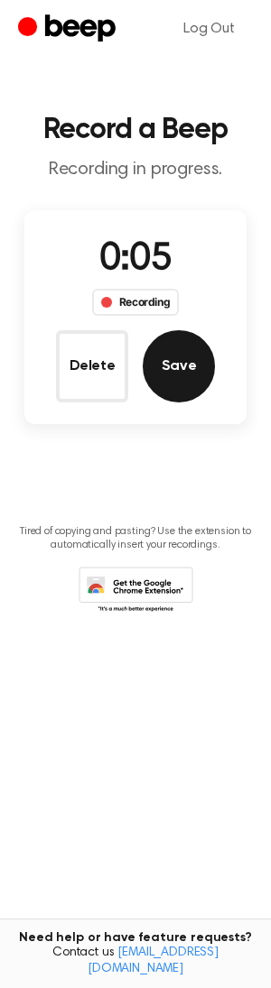
click at [180, 355] on button "Save" at bounding box center [179, 366] width 72 height 72
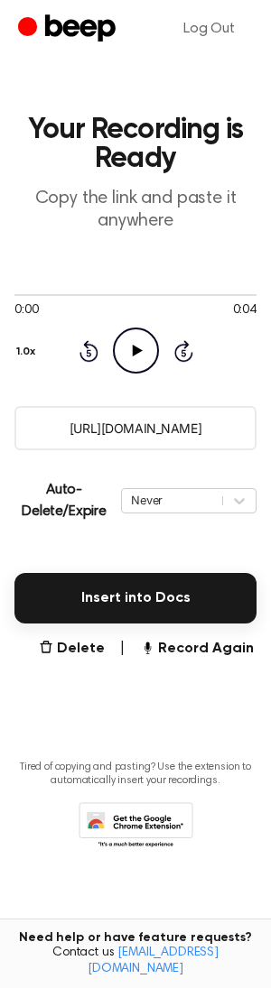
click at [132, 425] on input "[URL][DOMAIN_NAME]" at bounding box center [135, 428] width 242 height 44
click at [131, 363] on icon "Play Audio" at bounding box center [136, 351] width 46 height 46
click at [134, 351] on icon at bounding box center [137, 351] width 10 height 12
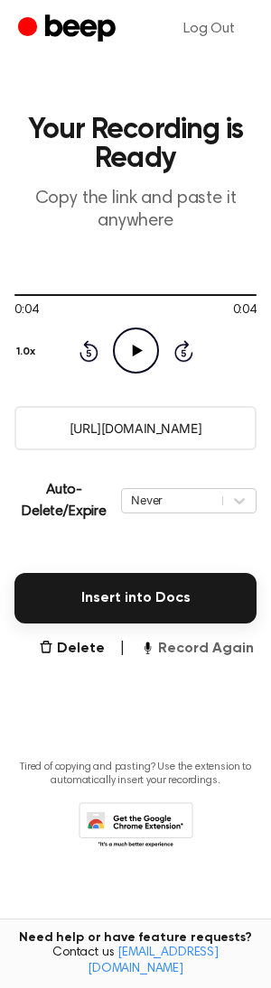
click at [224, 657] on button "Record Again" at bounding box center [197, 649] width 114 height 22
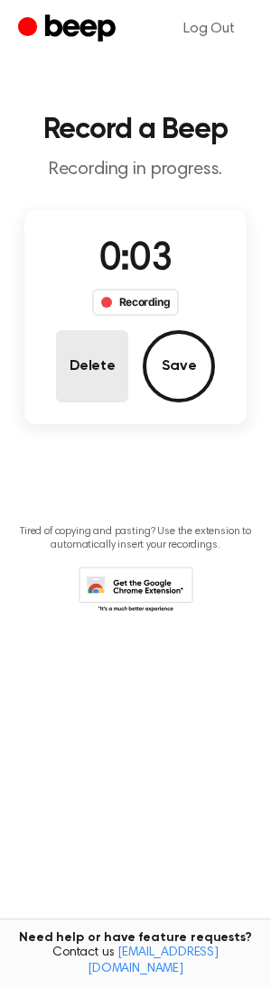
click at [86, 381] on button "Delete" at bounding box center [92, 366] width 72 height 72
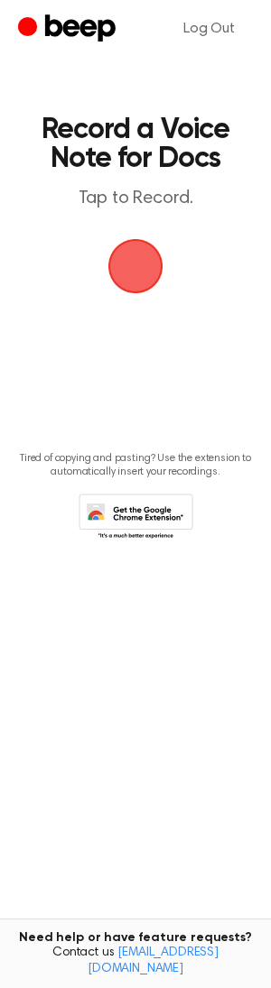
click at [135, 256] on span "button" at bounding box center [135, 266] width 55 height 55
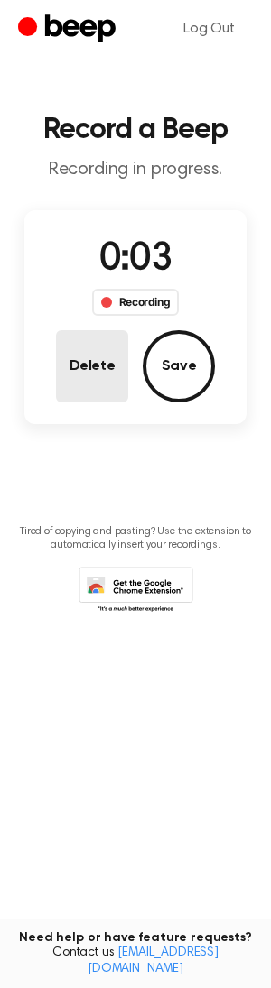
click at [108, 348] on button "Delete" at bounding box center [92, 366] width 72 height 72
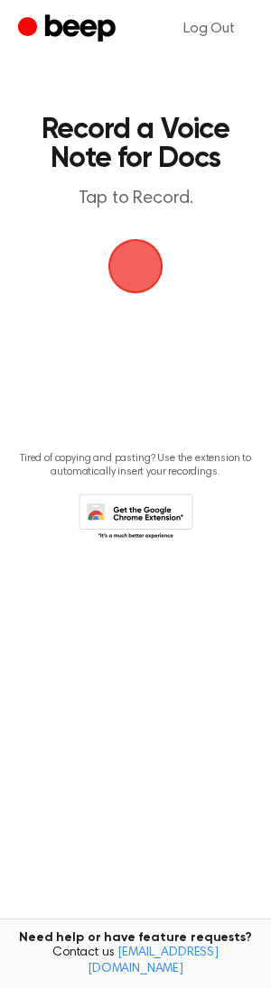
click at [126, 279] on span "button" at bounding box center [135, 266] width 55 height 55
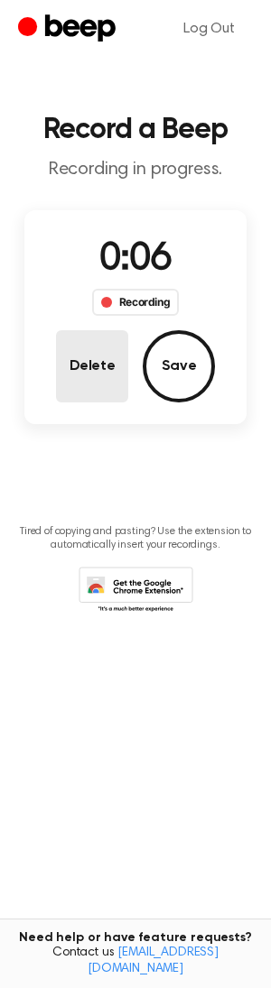
click at [114, 387] on button "Delete" at bounding box center [92, 366] width 72 height 72
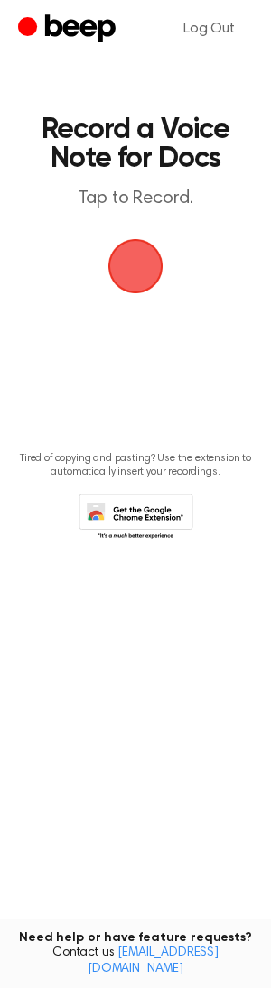
click at [142, 271] on span "button" at bounding box center [135, 266] width 70 height 70
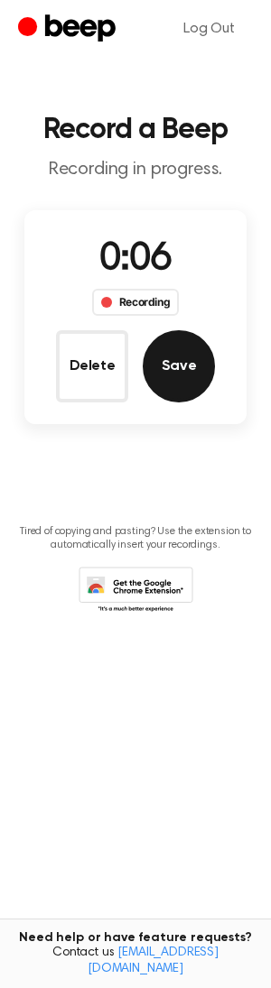
click at [183, 368] on button "Save" at bounding box center [179, 366] width 72 height 72
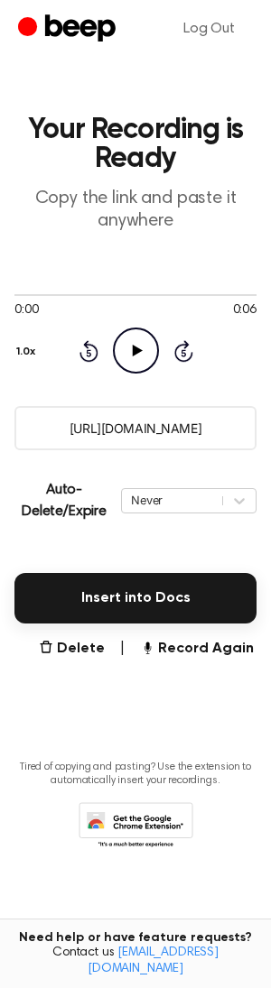
click at [160, 435] on input "https://beep.audio/00V6dpN" at bounding box center [135, 428] width 242 height 44
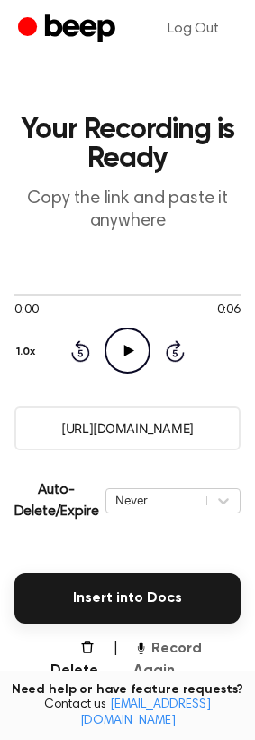
click at [198, 675] on button "Record Again" at bounding box center [187, 659] width 107 height 43
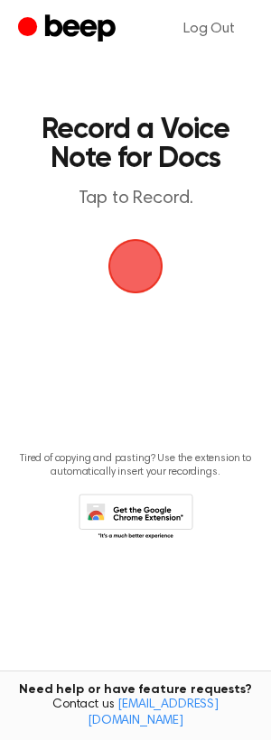
click at [128, 255] on span "button" at bounding box center [135, 266] width 51 height 51
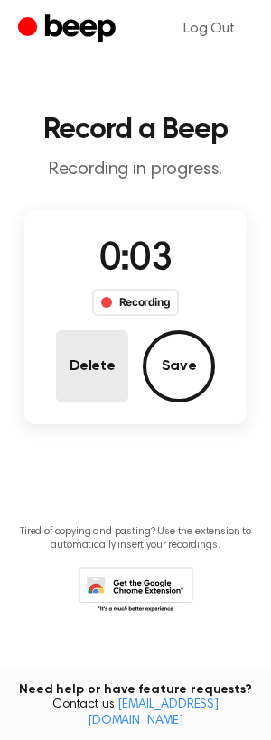
click at [79, 375] on button "Delete" at bounding box center [92, 366] width 72 height 72
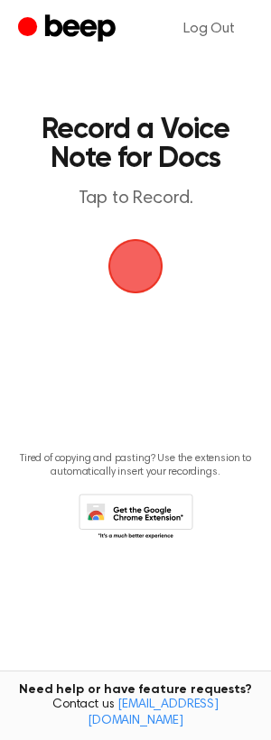
click at [141, 260] on span "button" at bounding box center [135, 266] width 51 height 51
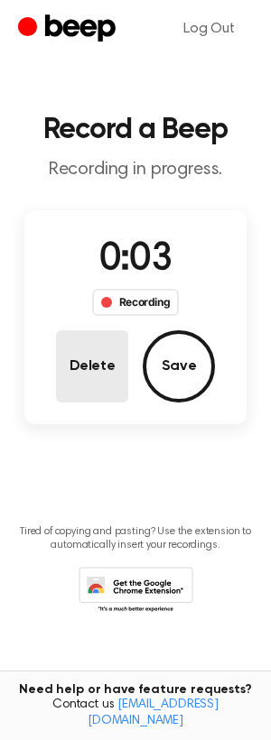
click at [83, 381] on button "Delete" at bounding box center [92, 366] width 72 height 72
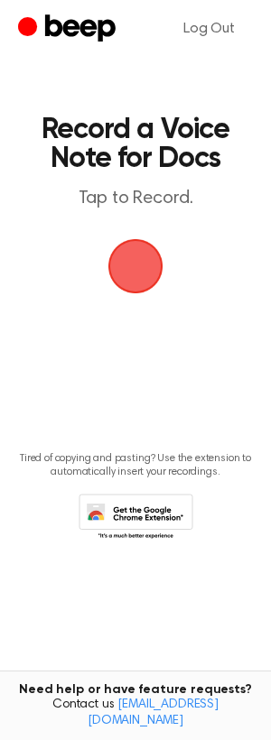
click at [134, 262] on span "button" at bounding box center [135, 266] width 51 height 51
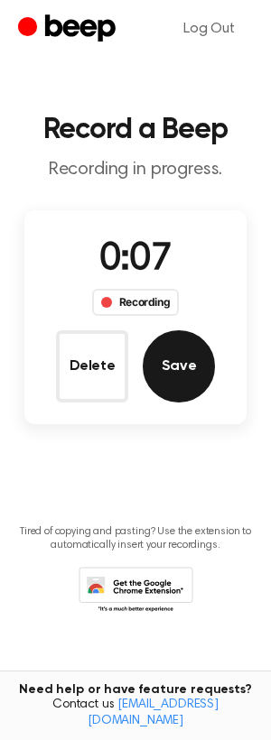
click at [176, 355] on button "Save" at bounding box center [179, 366] width 72 height 72
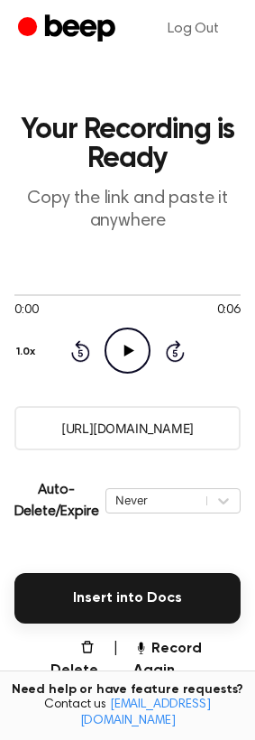
click at [126, 355] on icon at bounding box center [130, 351] width 10 height 12
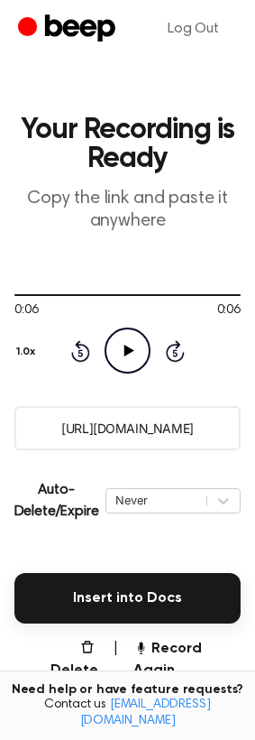
click at [131, 431] on input "[URL][DOMAIN_NAME]" at bounding box center [127, 428] width 227 height 44
click at [196, 666] on button "Record Again" at bounding box center [187, 659] width 107 height 43
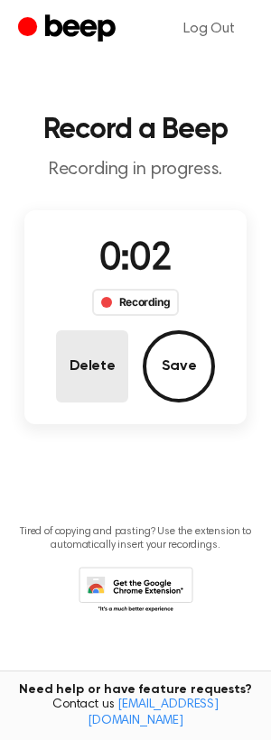
click at [83, 371] on button "Delete" at bounding box center [92, 366] width 72 height 72
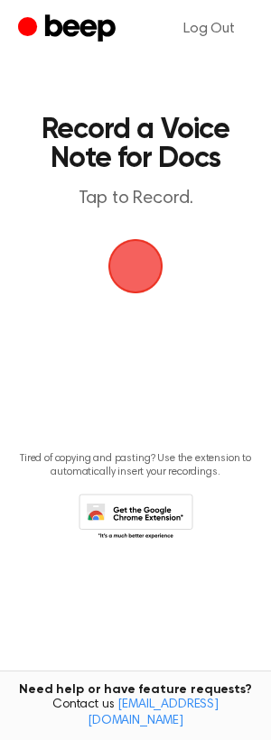
click at [136, 265] on span "button" at bounding box center [135, 266] width 55 height 55
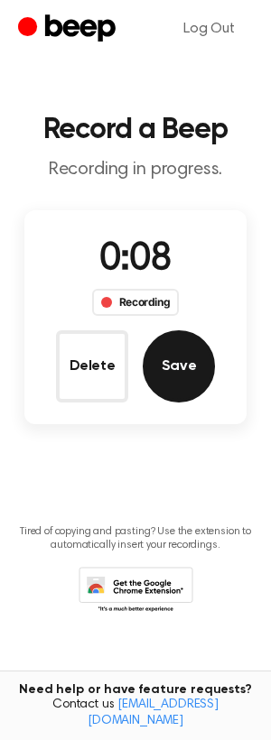
click at [186, 373] on button "Save" at bounding box center [179, 366] width 72 height 72
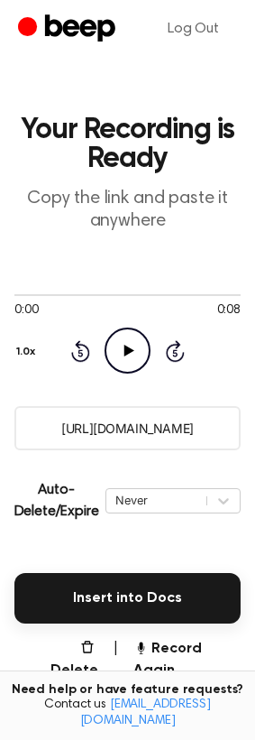
click at [113, 348] on icon "Play Audio" at bounding box center [128, 351] width 46 height 46
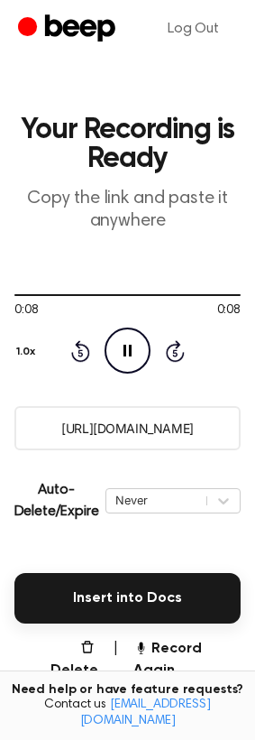
click at [135, 433] on input "[URL][DOMAIN_NAME]" at bounding box center [127, 428] width 227 height 44
click at [191, 668] on button "Record Again" at bounding box center [187, 659] width 107 height 43
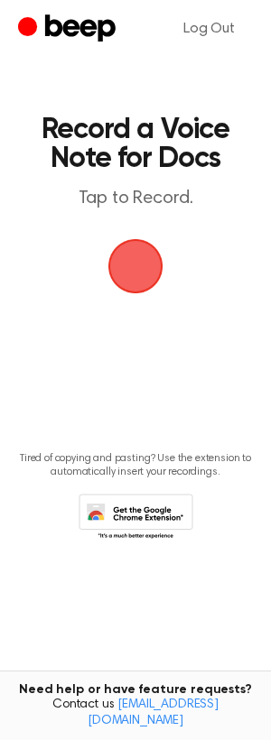
click at [133, 269] on span "button" at bounding box center [136, 267] width 84 height 84
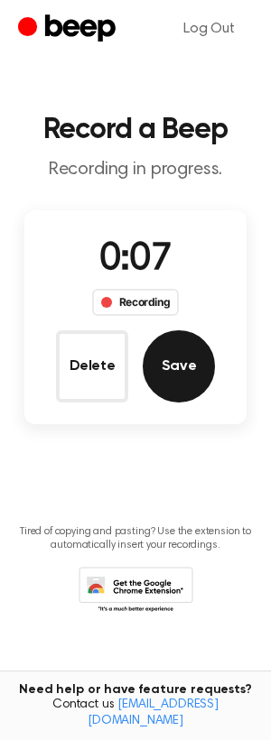
click at [199, 349] on button "Save" at bounding box center [179, 366] width 72 height 72
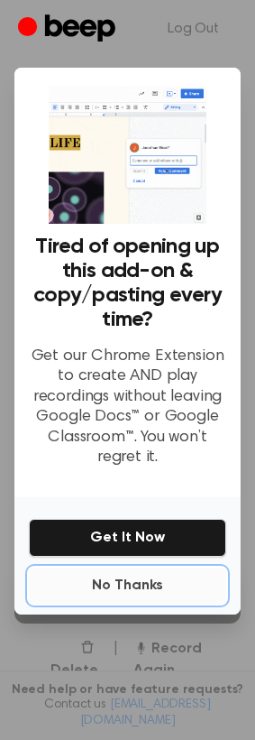
click at [131, 568] on button "No Thanks" at bounding box center [128, 586] width 198 height 36
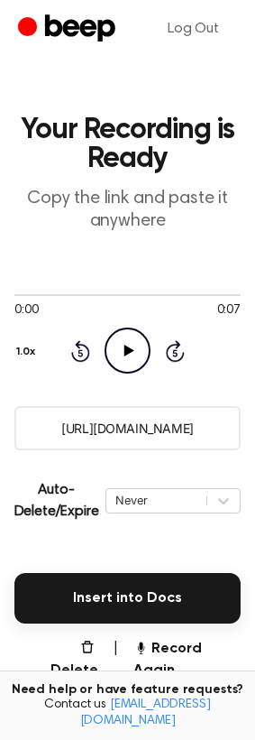
click at [127, 357] on icon "Play Audio" at bounding box center [128, 351] width 46 height 46
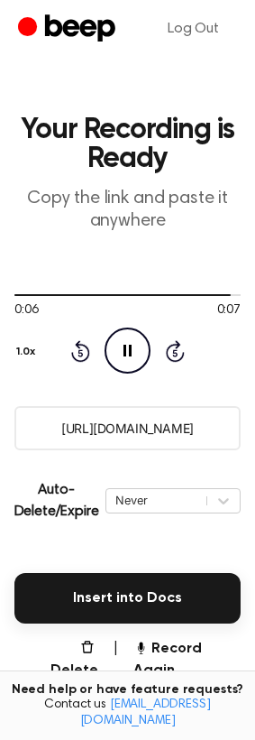
click at [134, 434] on input "[URL][DOMAIN_NAME]" at bounding box center [127, 428] width 227 height 44
click at [165, 672] on button "Record Again" at bounding box center [187, 659] width 107 height 43
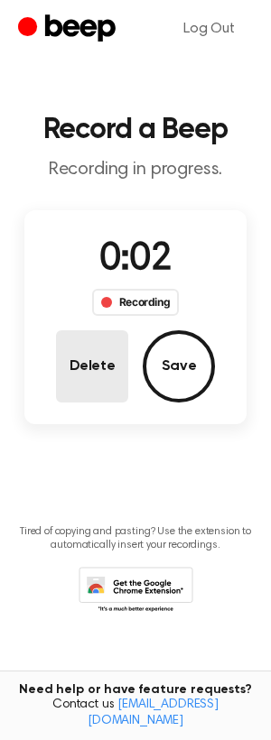
click at [93, 369] on button "Delete" at bounding box center [92, 366] width 72 height 72
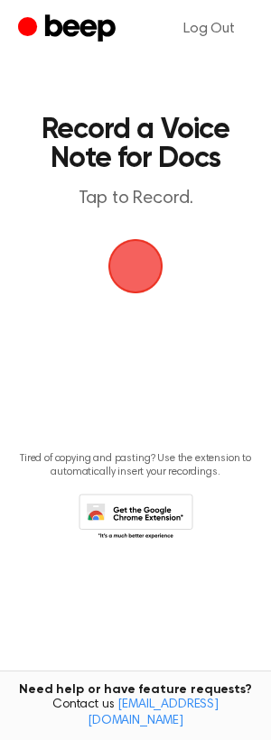
click at [136, 263] on span "button" at bounding box center [135, 266] width 70 height 70
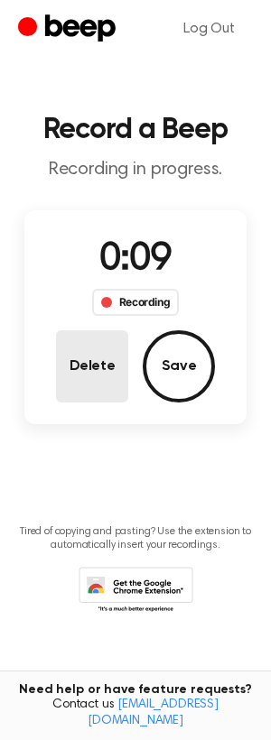
click at [77, 349] on button "Delete" at bounding box center [92, 366] width 72 height 72
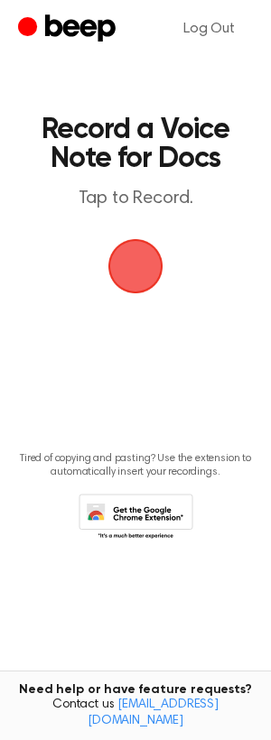
click at [135, 274] on span "button" at bounding box center [135, 266] width 72 height 72
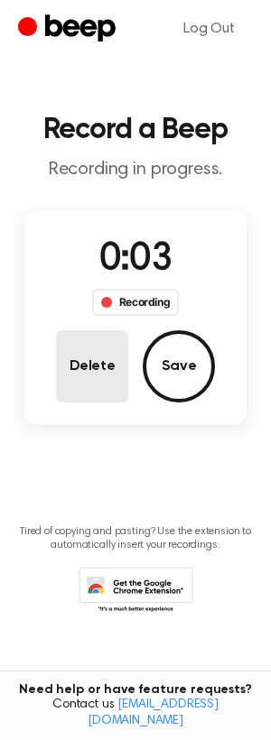
click at [97, 362] on button "Delete" at bounding box center [92, 366] width 72 height 72
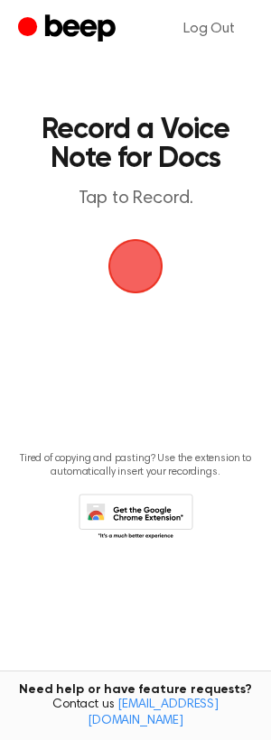
click at [147, 263] on span "button" at bounding box center [135, 266] width 67 height 67
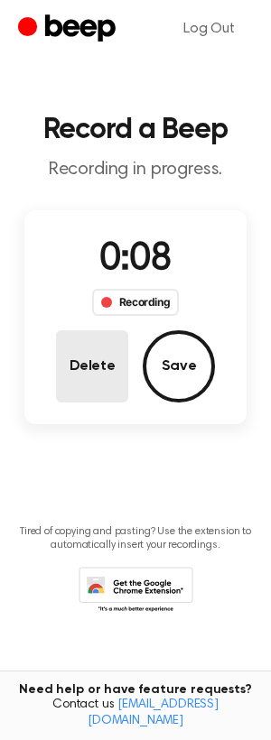
click at [93, 366] on button "Delete" at bounding box center [92, 366] width 72 height 72
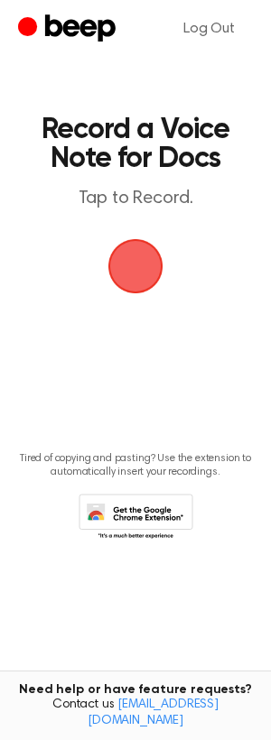
click at [147, 279] on span "button" at bounding box center [136, 266] width 78 height 78
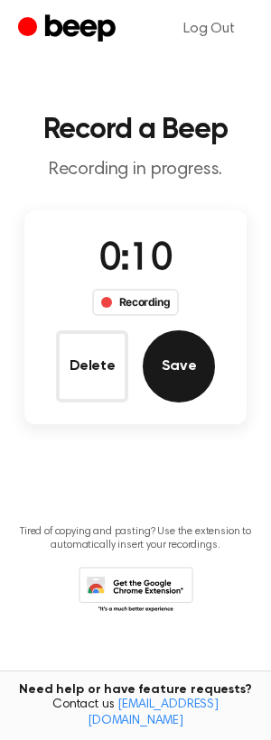
click at [182, 374] on button "Save" at bounding box center [179, 366] width 72 height 72
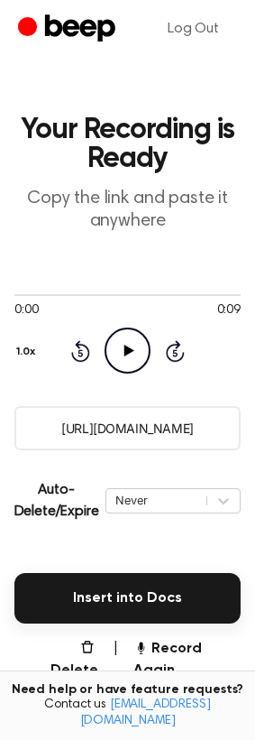
click at [167, 431] on input "[URL][DOMAIN_NAME]" at bounding box center [127, 428] width 227 height 44
click at [124, 341] on icon "Play Audio" at bounding box center [128, 351] width 46 height 46
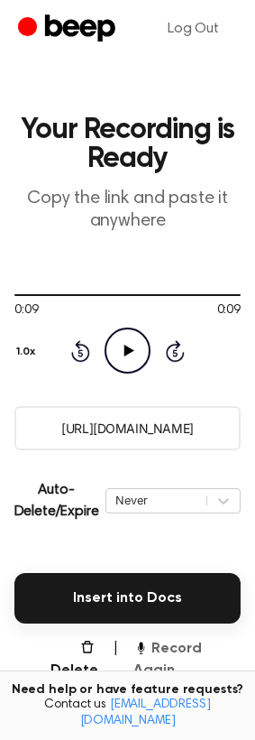
click at [185, 679] on button "Record Again" at bounding box center [187, 659] width 107 height 43
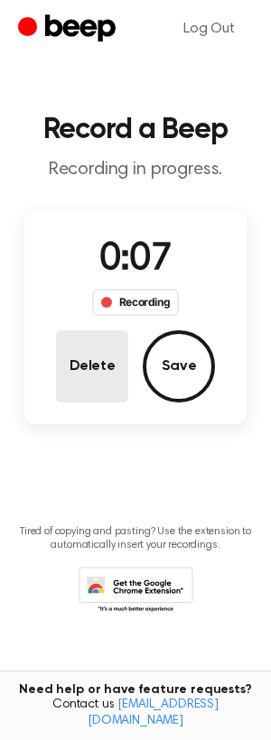
click at [107, 376] on button "Delete" at bounding box center [92, 366] width 72 height 72
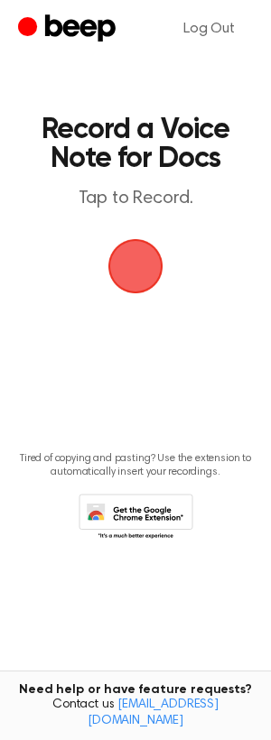
click at [130, 268] on span "button" at bounding box center [136, 266] width 97 height 97
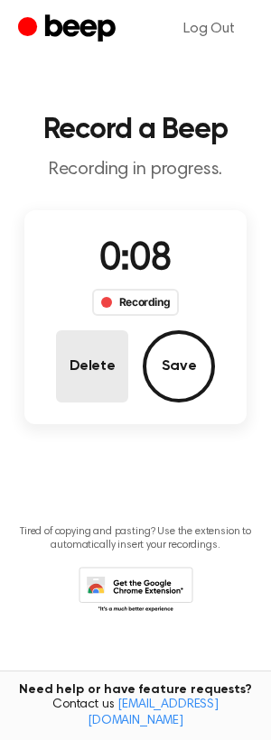
click at [97, 376] on button "Delete" at bounding box center [92, 366] width 72 height 72
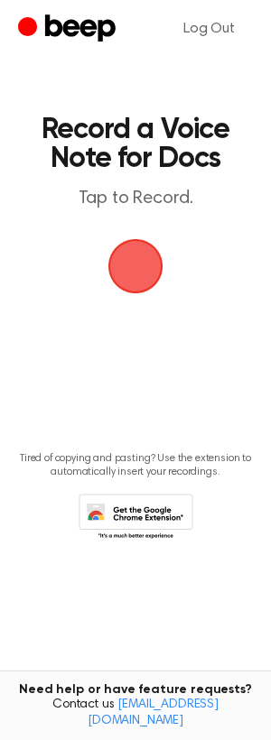
click at [134, 280] on span "button" at bounding box center [134, 265] width 89 height 89
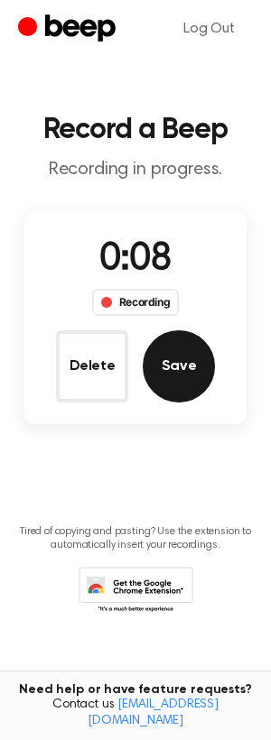
click at [181, 360] on button "Save" at bounding box center [179, 366] width 72 height 72
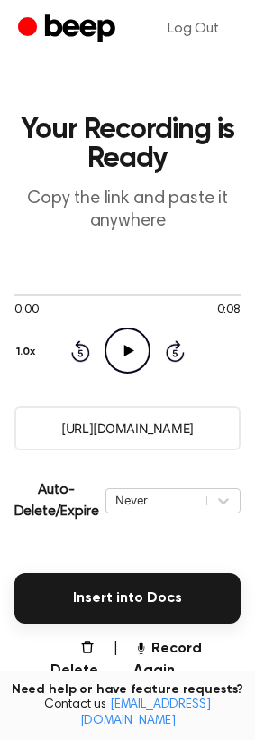
click at [131, 337] on icon "Play Audio" at bounding box center [128, 351] width 46 height 46
click at [146, 438] on input "[URL][DOMAIN_NAME]" at bounding box center [127, 428] width 227 height 44
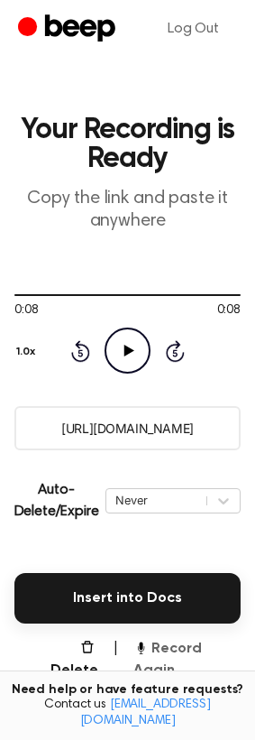
click at [187, 664] on button "Record Again" at bounding box center [187, 659] width 107 height 43
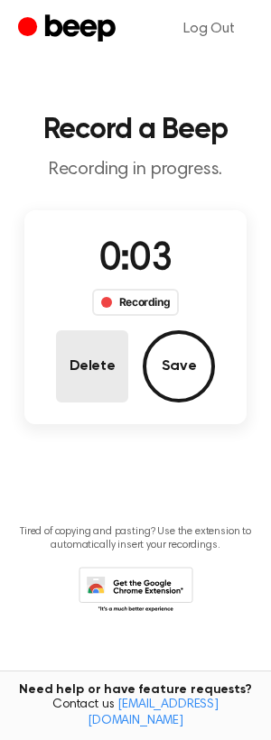
click at [98, 375] on button "Delete" at bounding box center [92, 366] width 72 height 72
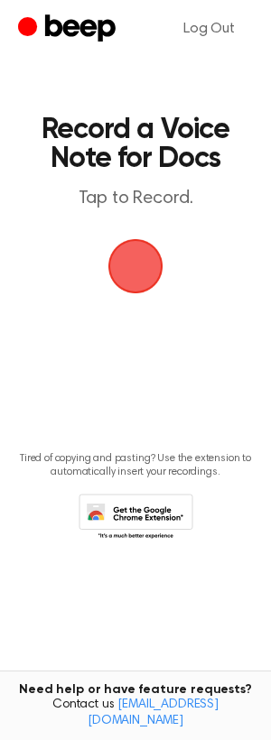
click at [137, 272] on span "button" at bounding box center [135, 266] width 74 height 74
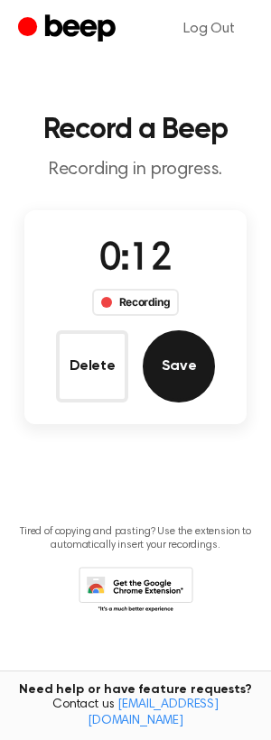
click at [206, 359] on button "Save" at bounding box center [179, 366] width 72 height 72
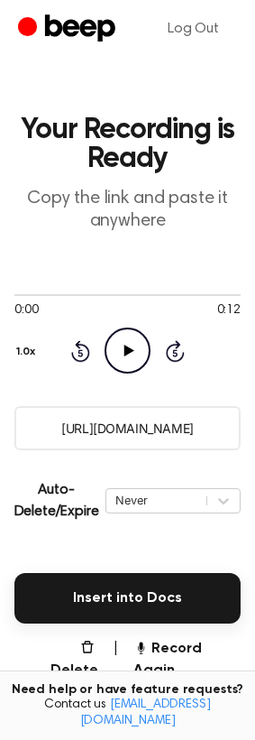
click at [134, 357] on icon "Play Audio" at bounding box center [128, 351] width 46 height 46
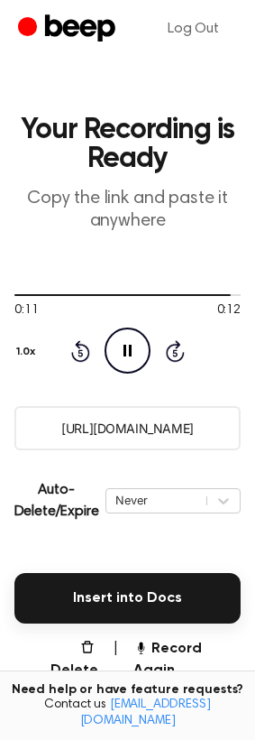
click at [149, 425] on input "[URL][DOMAIN_NAME]" at bounding box center [127, 428] width 227 height 44
